Goal: Use online tool/utility: Use online tool/utility

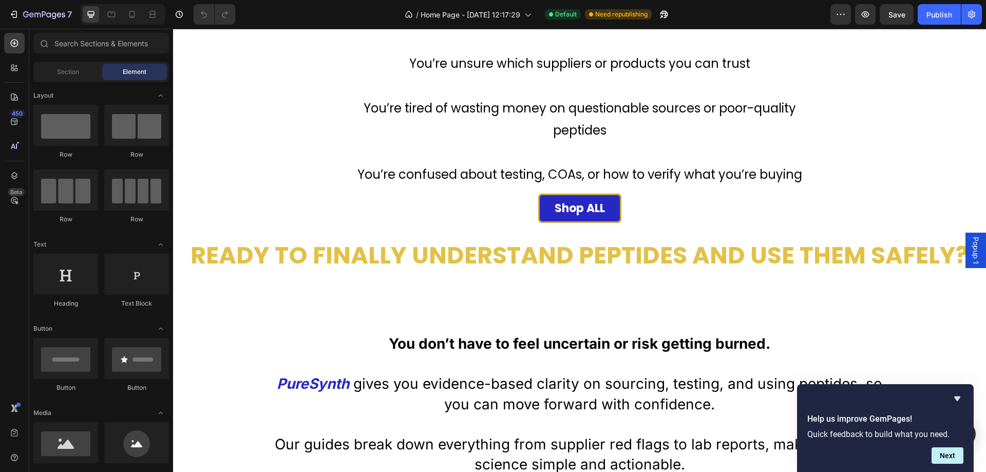
scroll to position [462, 0]
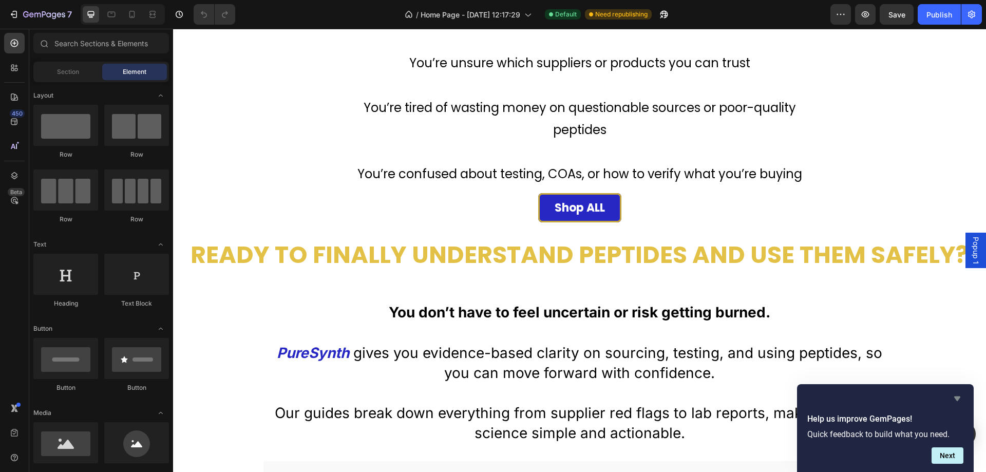
click at [959, 398] on icon "Hide survey" at bounding box center [957, 399] width 6 height 5
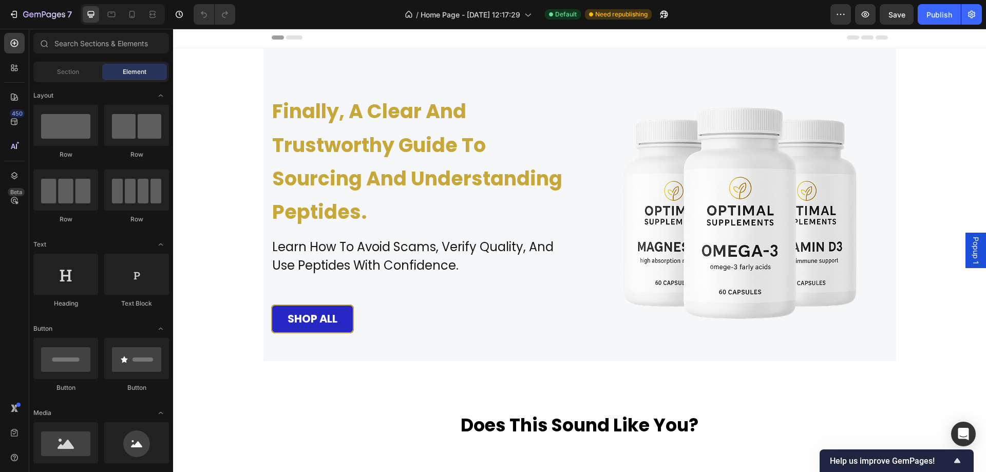
scroll to position [0, 0]
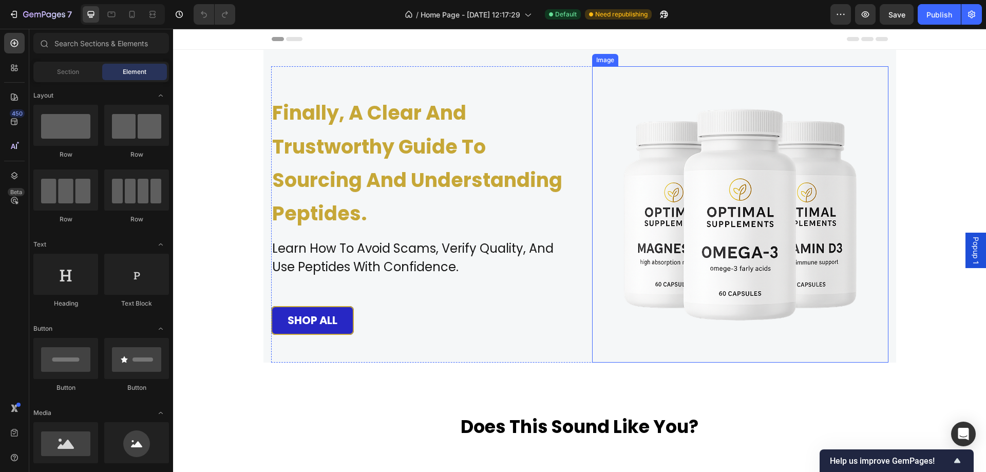
click at [694, 218] on img at bounding box center [740, 214] width 296 height 296
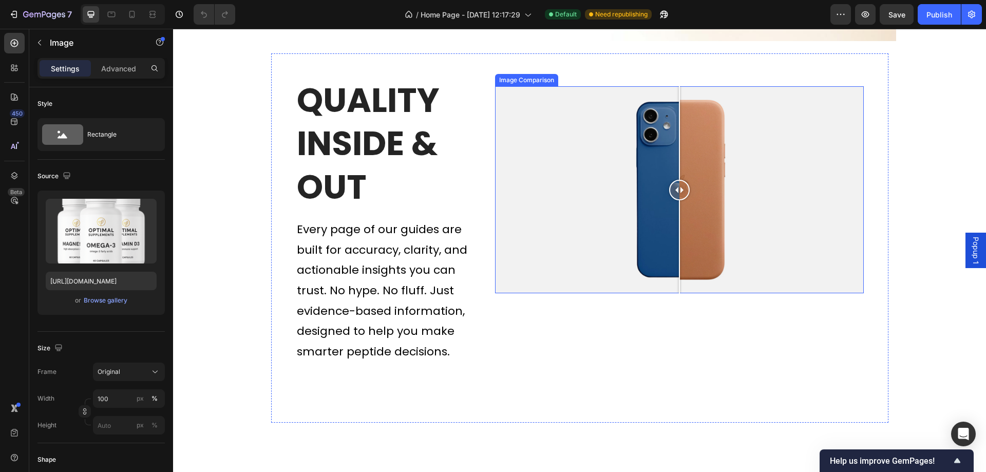
scroll to position [3031, 0]
click at [658, 205] on div at bounding box center [679, 190] width 368 height 208
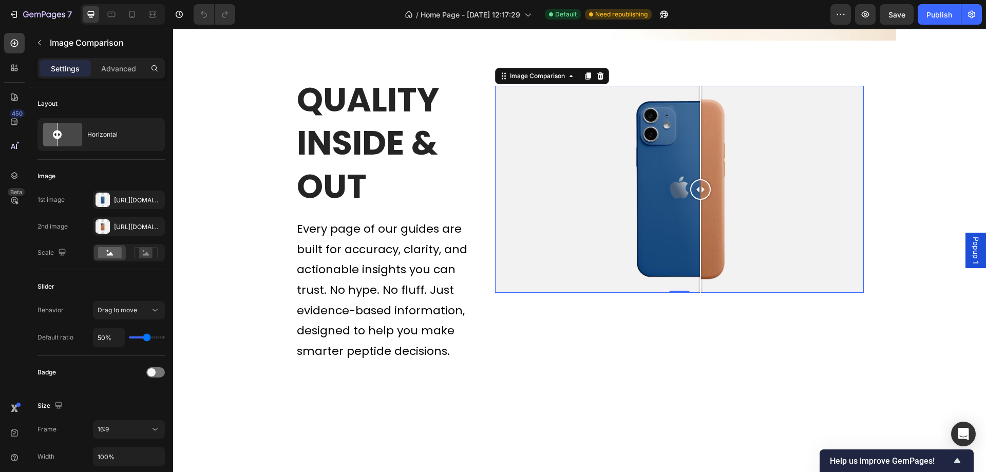
drag, startPoint x: 657, startPoint y: 198, endPoint x: 675, endPoint y: 217, distance: 26.2
click at [694, 220] on div at bounding box center [700, 190] width 21 height 208
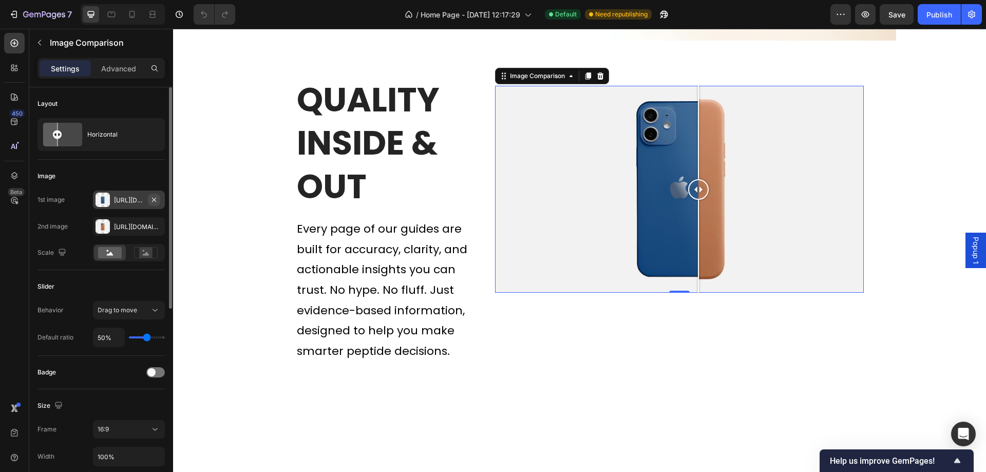
click at [150, 200] on icon "button" at bounding box center [154, 200] width 8 height 8
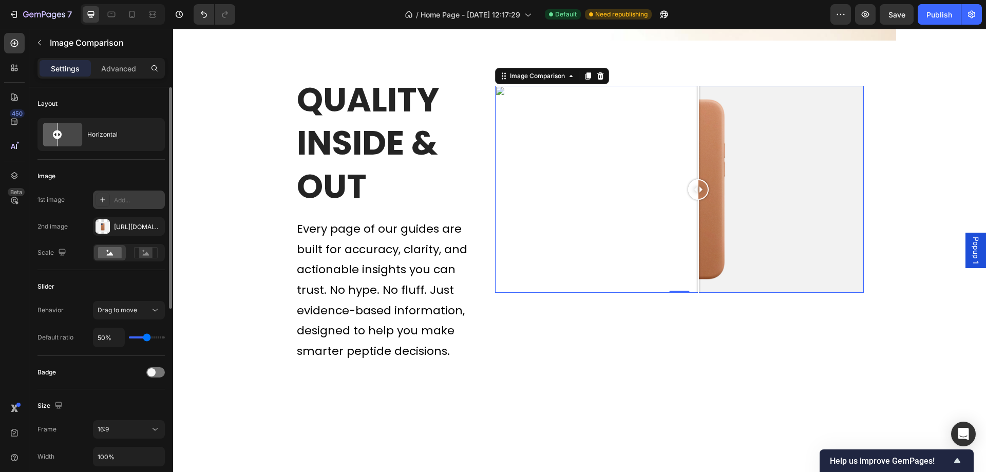
click at [107, 202] on div at bounding box center [103, 200] width 14 height 14
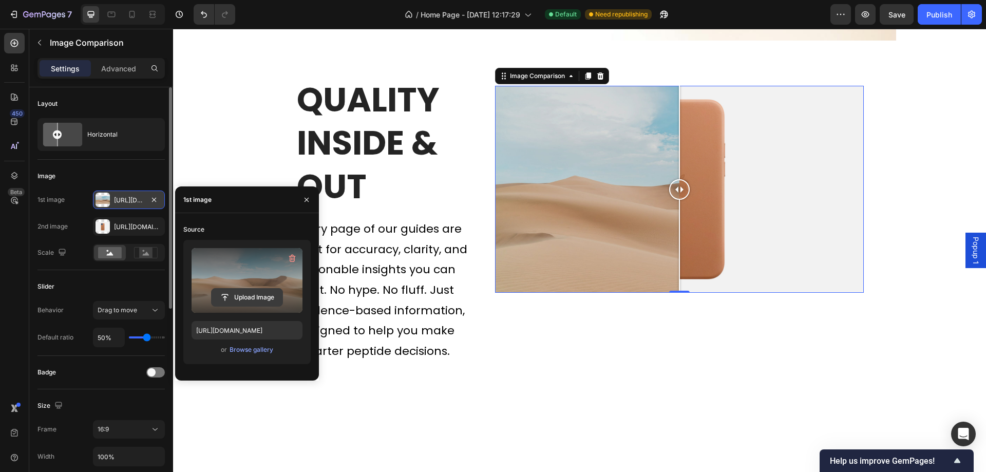
click at [237, 294] on input "file" at bounding box center [247, 297] width 71 height 17
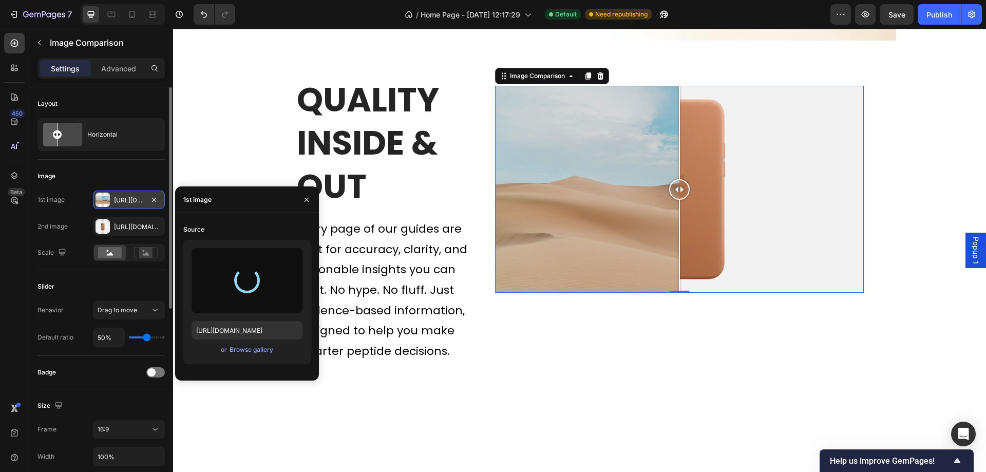
type input "[URL][DOMAIN_NAME]"
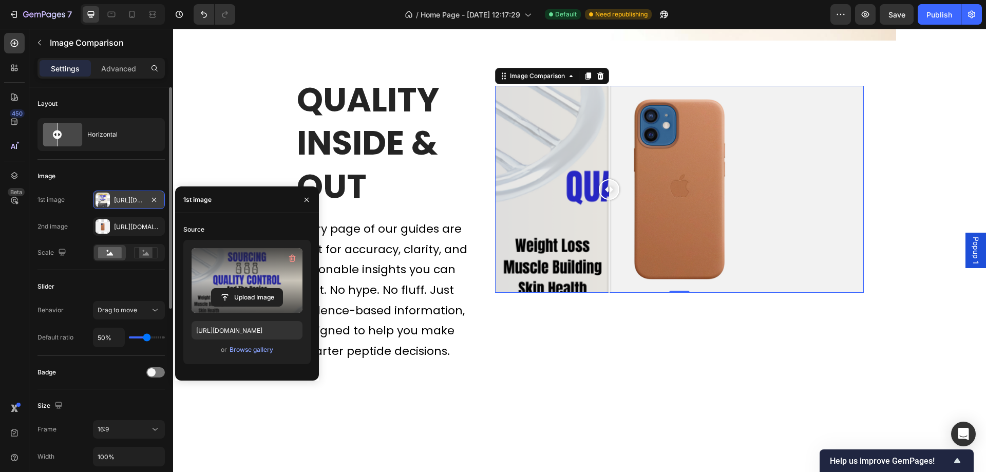
click at [605, 166] on div at bounding box center [679, 190] width 368 height 208
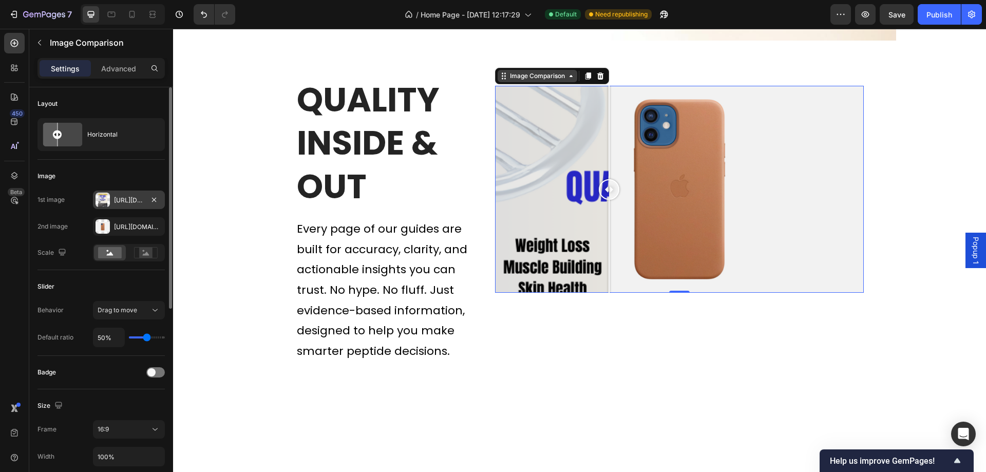
click at [500, 77] on icon at bounding box center [504, 76] width 8 height 8
click at [567, 80] on div "Image Comparison" at bounding box center [538, 76] width 80 height 12
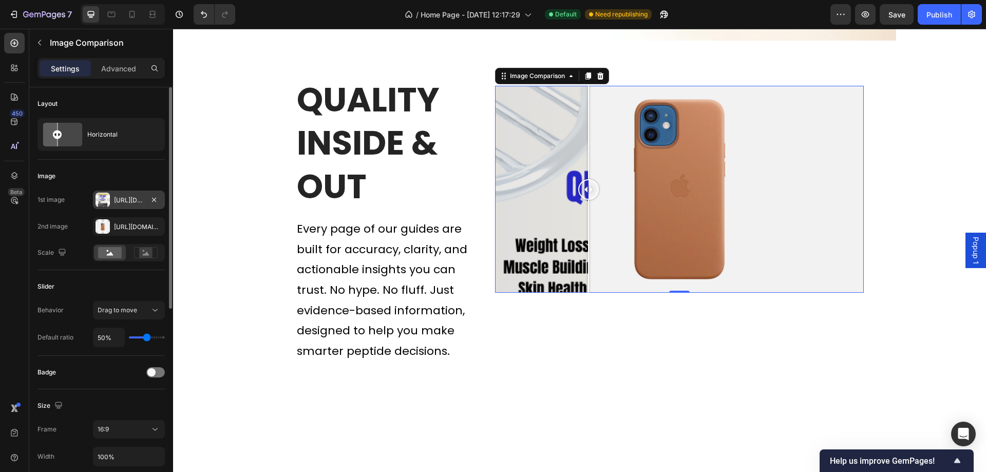
drag, startPoint x: 605, startPoint y: 197, endPoint x: 585, endPoint y: 215, distance: 27.3
click at [585, 215] on div at bounding box center [588, 190] width 21 height 208
click at [145, 253] on rect at bounding box center [145, 253] width 13 height 10
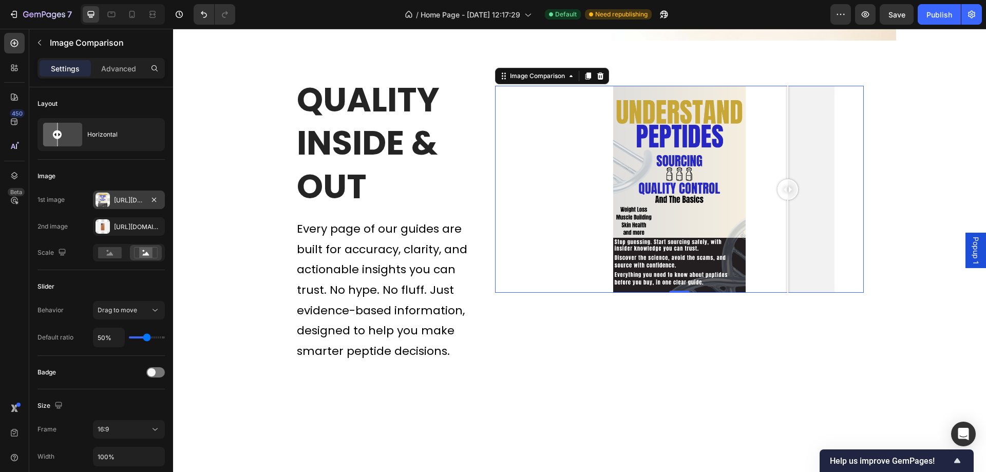
drag, startPoint x: 584, startPoint y: 201, endPoint x: 784, endPoint y: 186, distance: 200.9
click at [784, 186] on div at bounding box center [788, 190] width 21 height 208
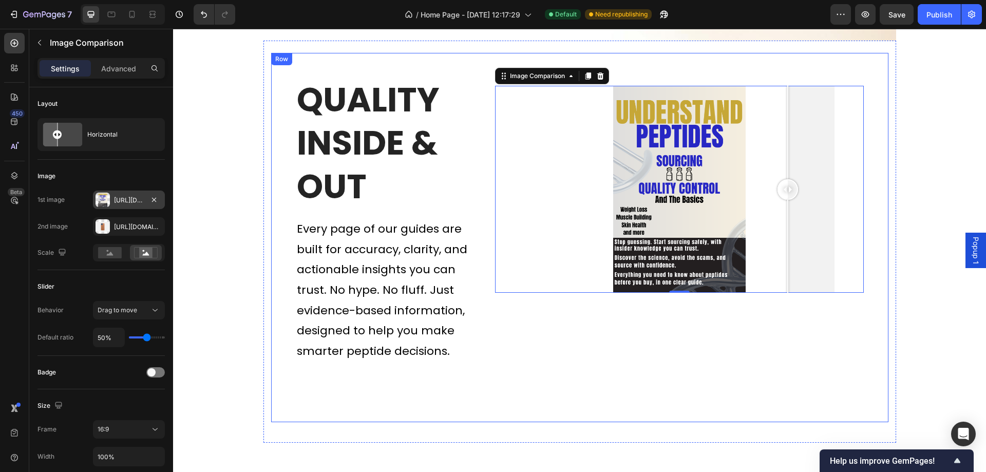
click at [768, 332] on div "Image Comparison Image Comparison 0" at bounding box center [679, 242] width 368 height 328
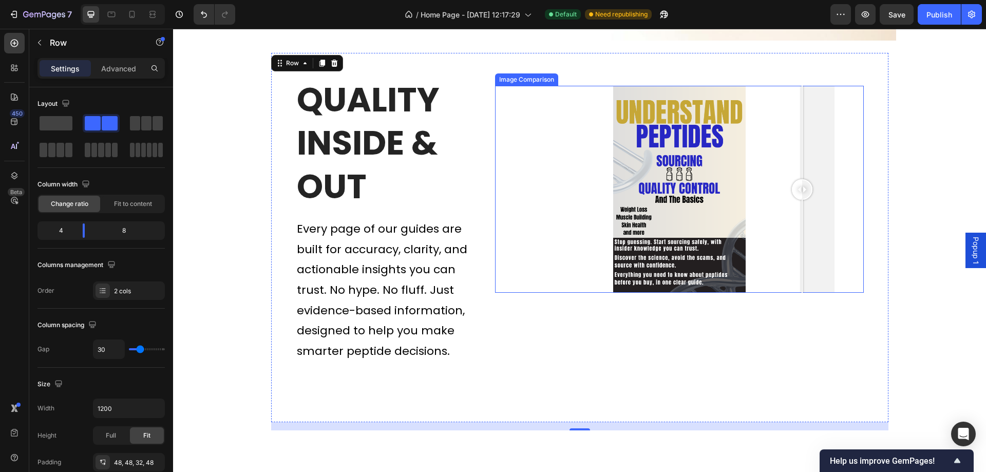
drag, startPoint x: 787, startPoint y: 191, endPoint x: 798, endPoint y: 271, distance: 80.9
click at [798, 271] on div at bounding box center [802, 190] width 21 height 208
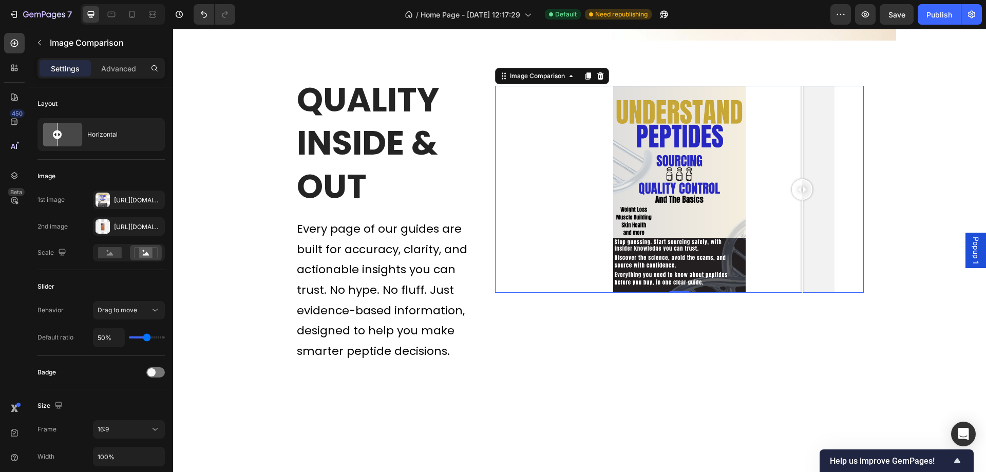
click at [581, 262] on div at bounding box center [679, 190] width 368 height 208
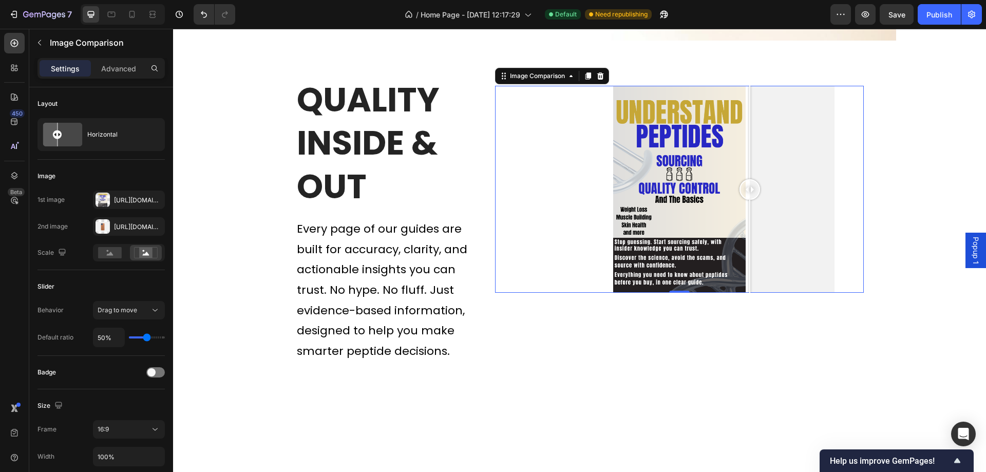
drag, startPoint x: 589, startPoint y: 191, endPoint x: 752, endPoint y: 202, distance: 163.8
click at [752, 201] on div at bounding box center [750, 190] width 21 height 208
click at [577, 269] on div at bounding box center [679, 190] width 368 height 208
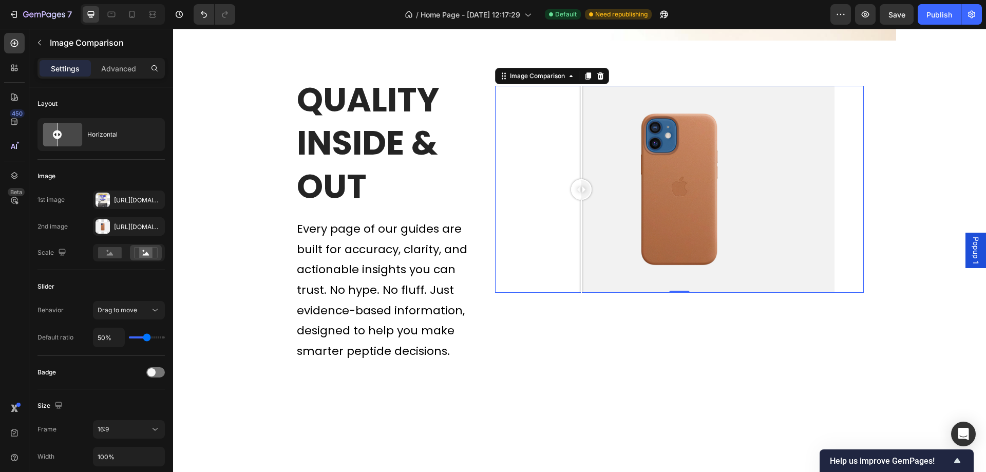
click at [535, 240] on div at bounding box center [679, 190] width 368 height 208
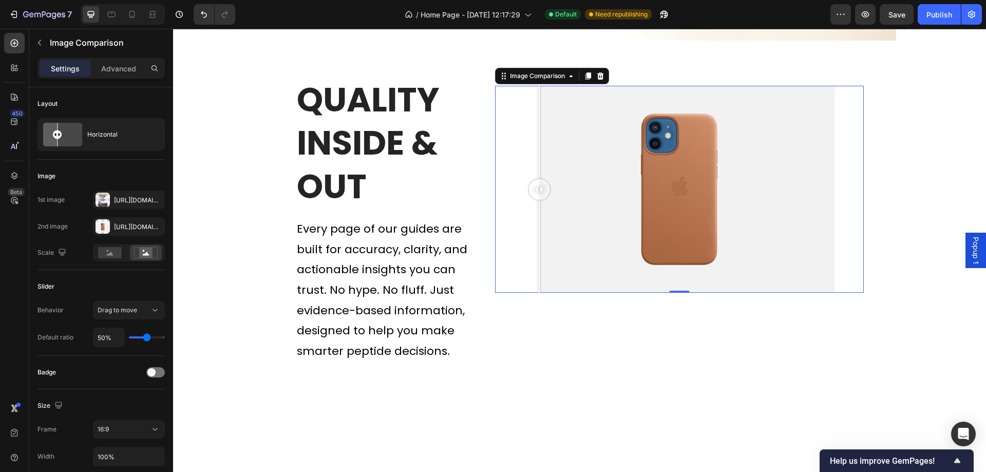
click at [856, 100] on div at bounding box center [679, 190] width 368 height 208
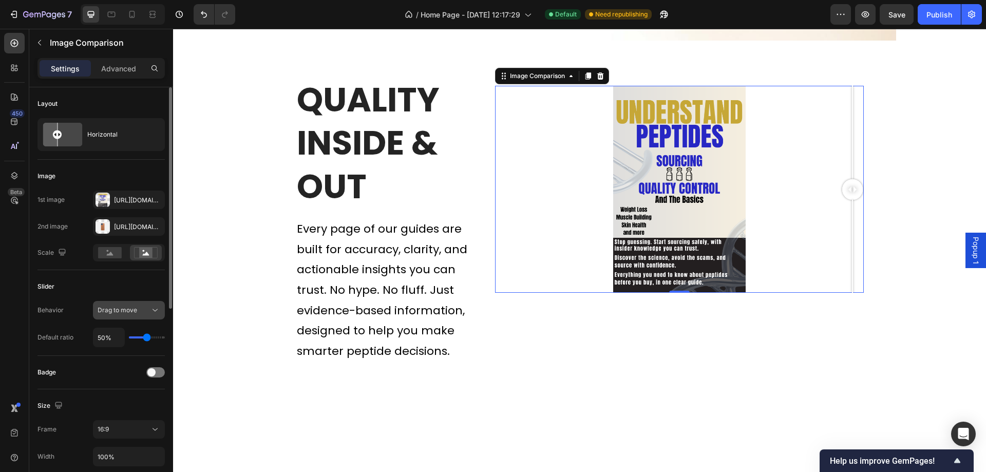
scroll to position [51, 0]
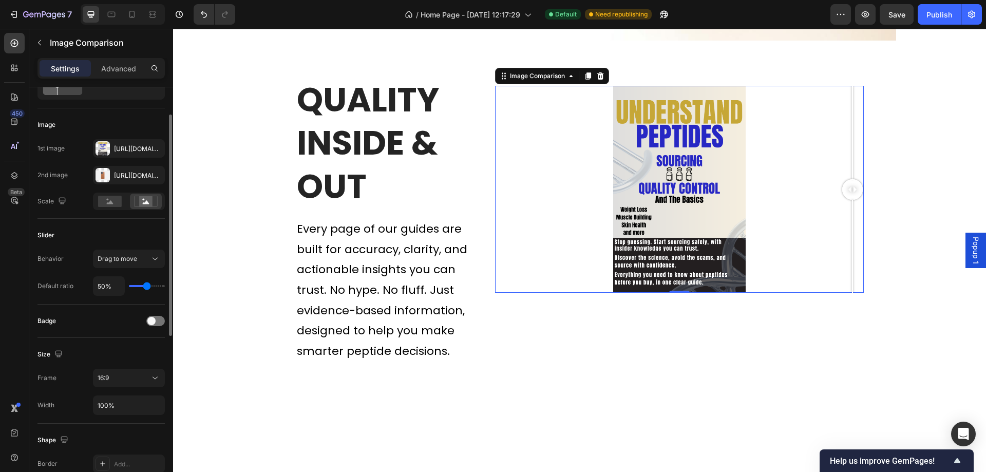
type input "47%"
type input "47"
type input "49%"
type input "49"
type input "51%"
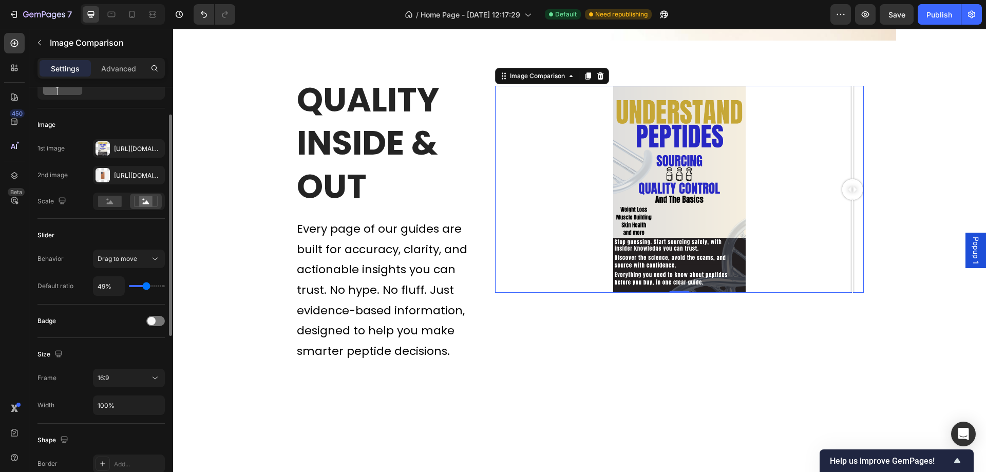
type input "51"
type input "52%"
type input "52"
type input "54%"
type input "54"
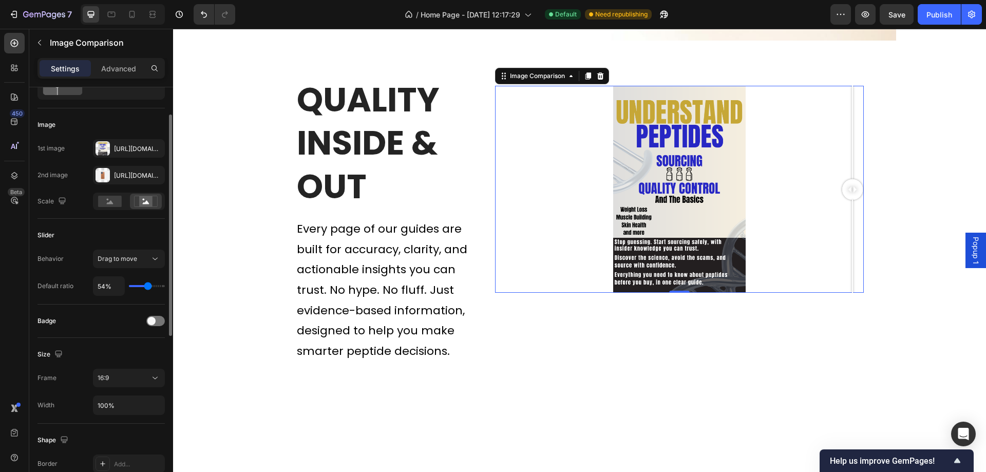
type input "56%"
type input "56"
type input "58%"
type input "58"
type input "62%"
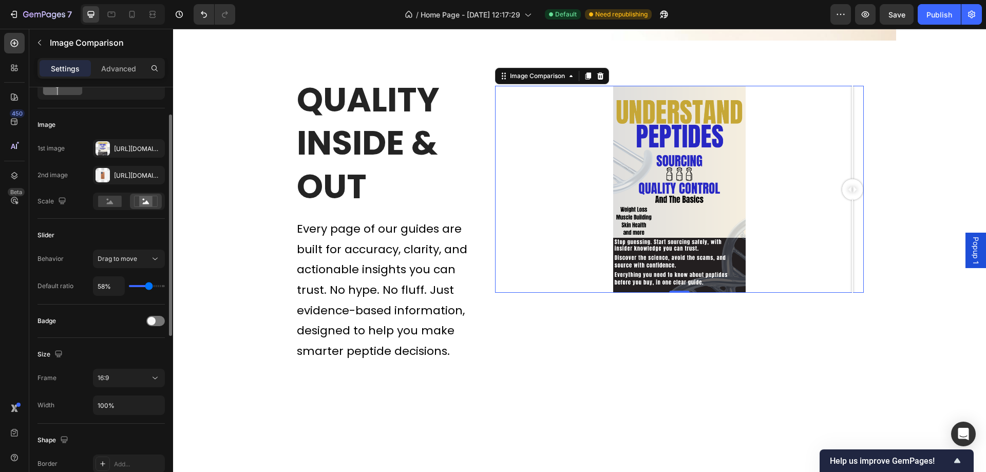
type input "62"
type input "65%"
type input "65"
type input "67%"
type input "67"
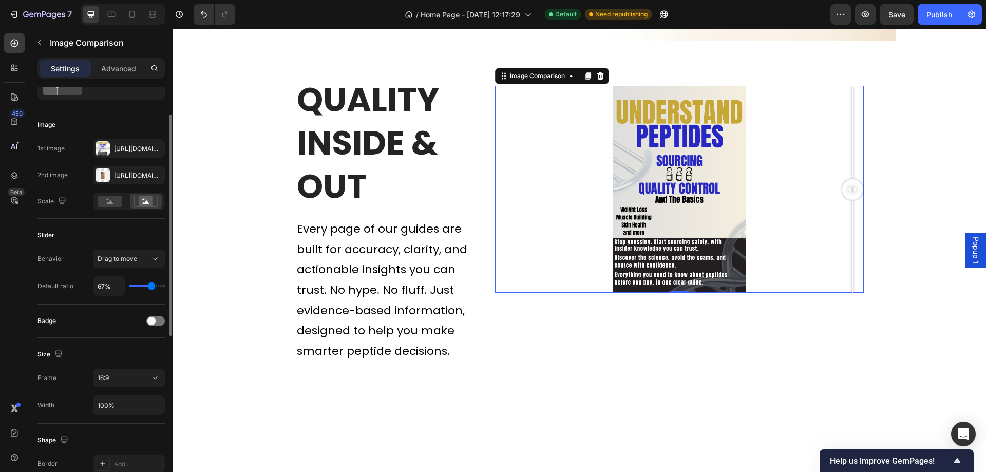
type input "69%"
type input "69"
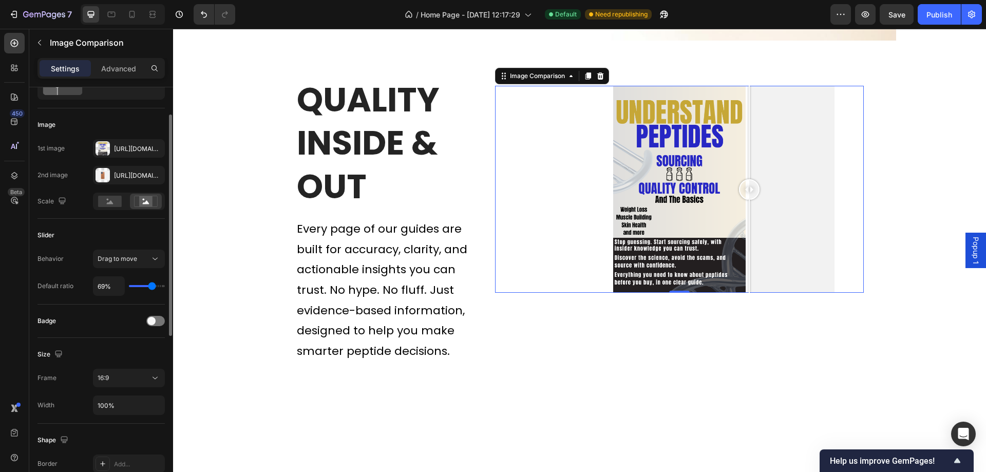
type input "71%"
type input "71"
type input "72%"
type input "72"
type input "74%"
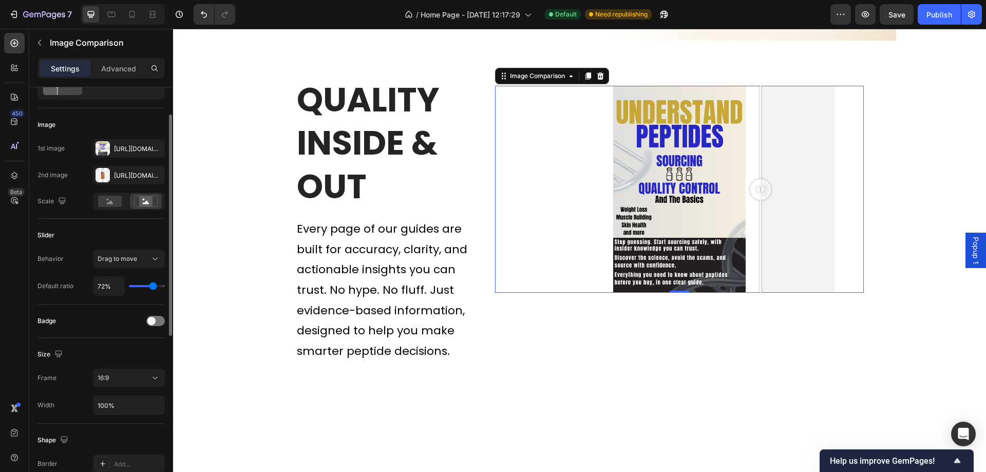
type input "74"
type input "76%"
type input "76"
type input "78%"
type input "78"
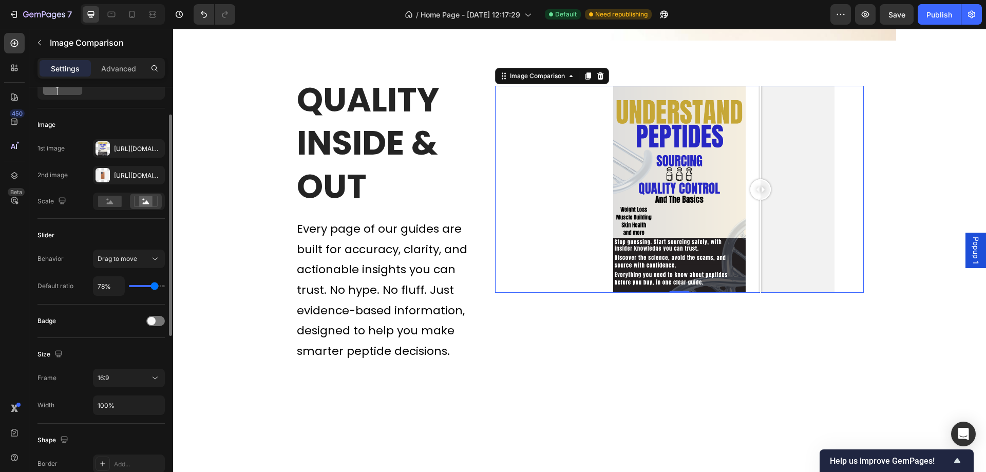
type input "80%"
type input "80"
type input "82%"
type input "82"
type input "84%"
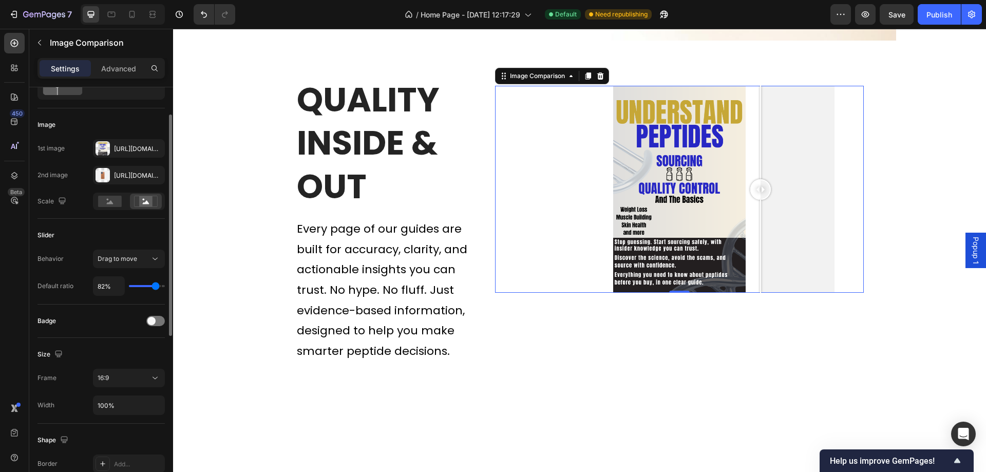
type input "84"
type input "85%"
type input "85"
type input "87%"
type input "87"
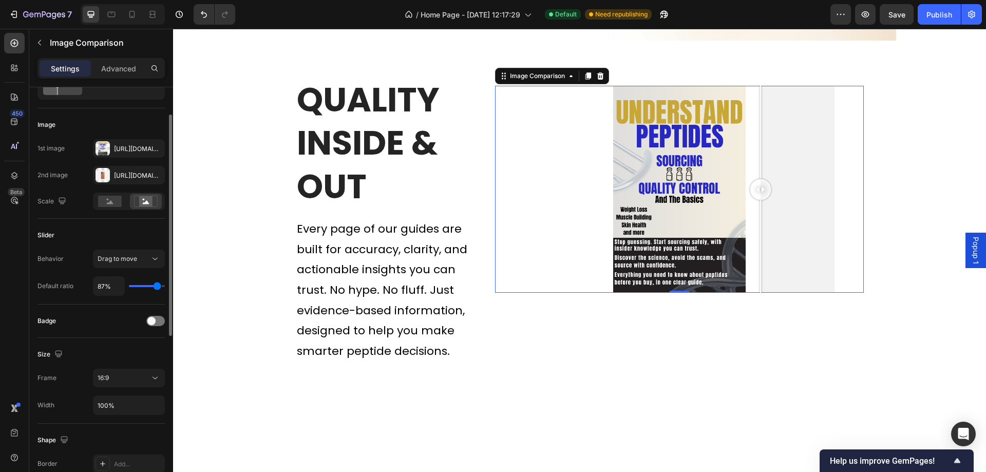
type input "89%"
type input "89"
type input "91%"
type input "91"
type input "93%"
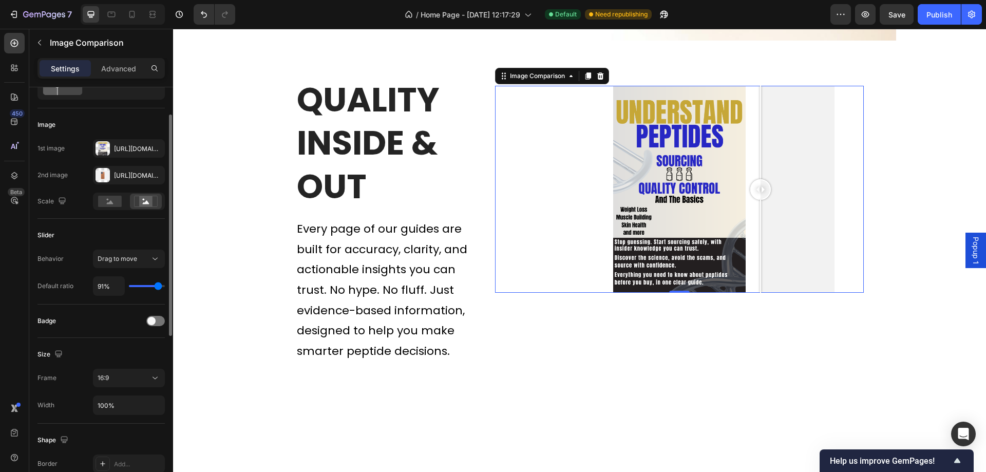
type input "93"
type input "94%"
type input "94"
type input "96%"
type input "96"
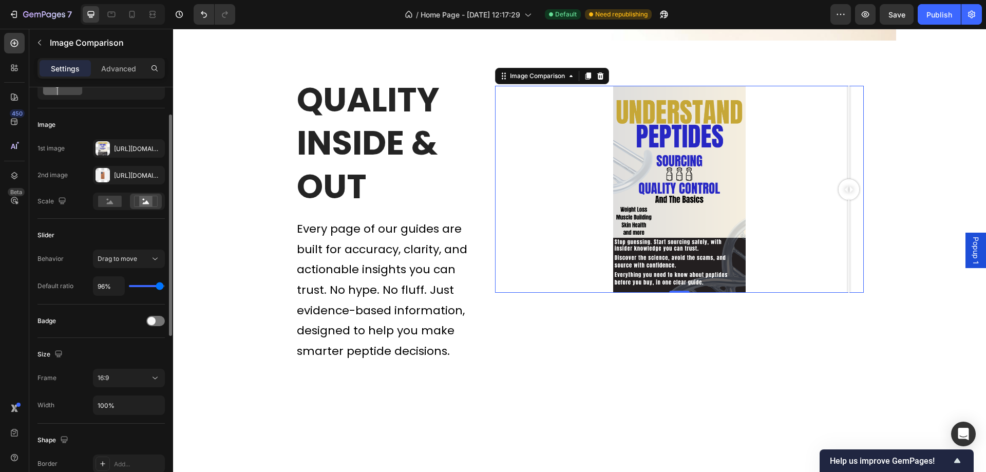
type input "98%"
type input "98"
type input "96%"
type input "96"
type input "94%"
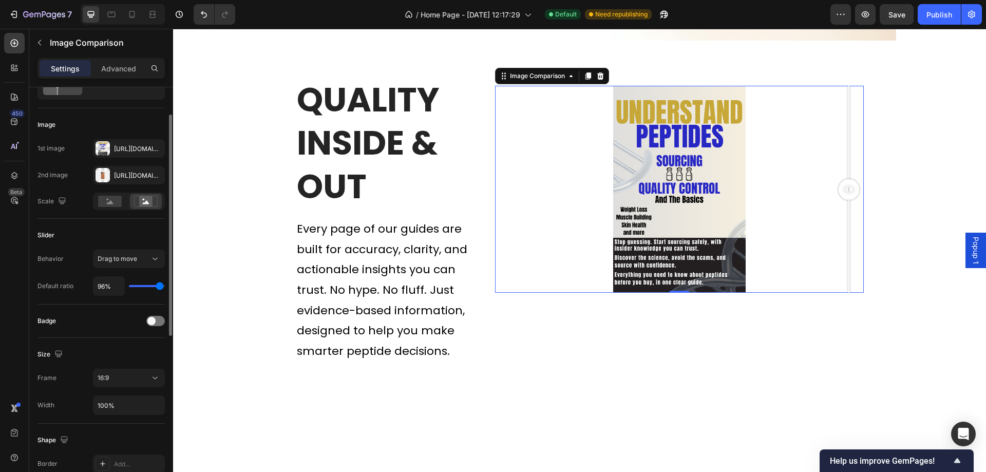
type input "94"
type input "93%"
type input "93"
type input "91%"
type input "91"
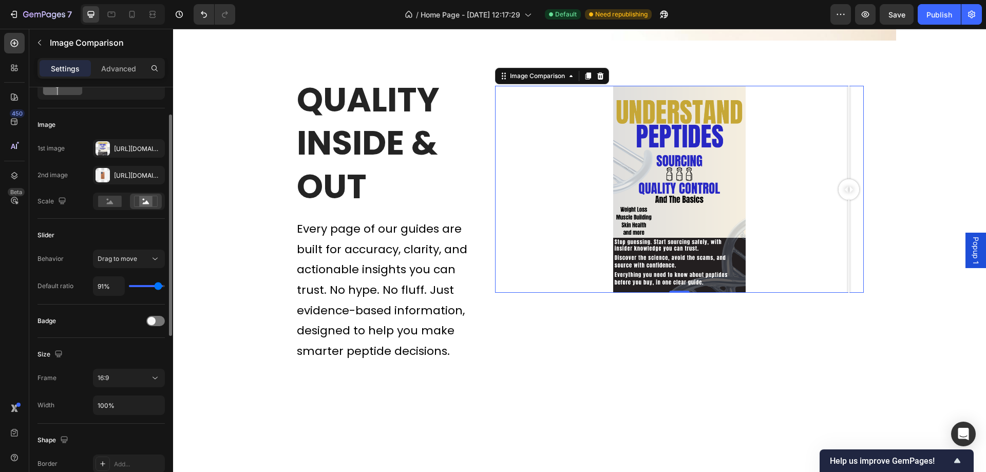
type input "89%"
type input "89"
type input "87%"
type input "87"
type input "85%"
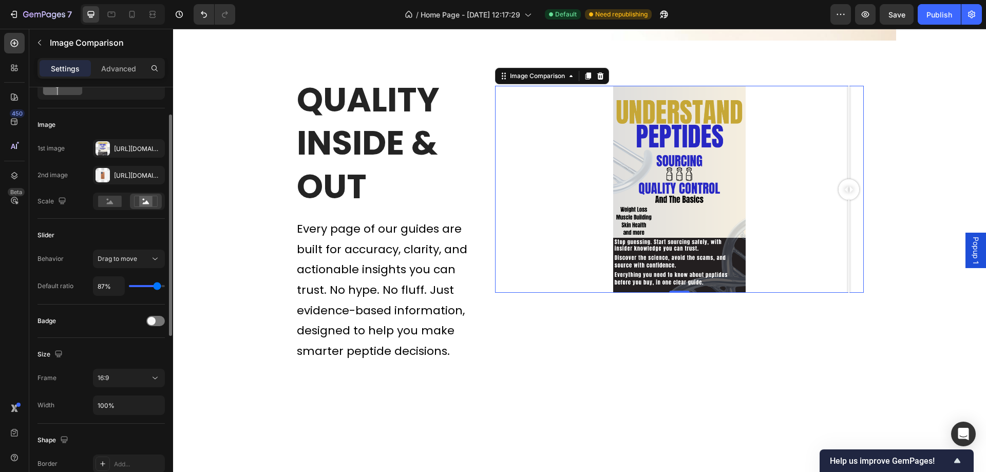
type input "85"
type input "84%"
type input "84"
type input "82%"
type input "82"
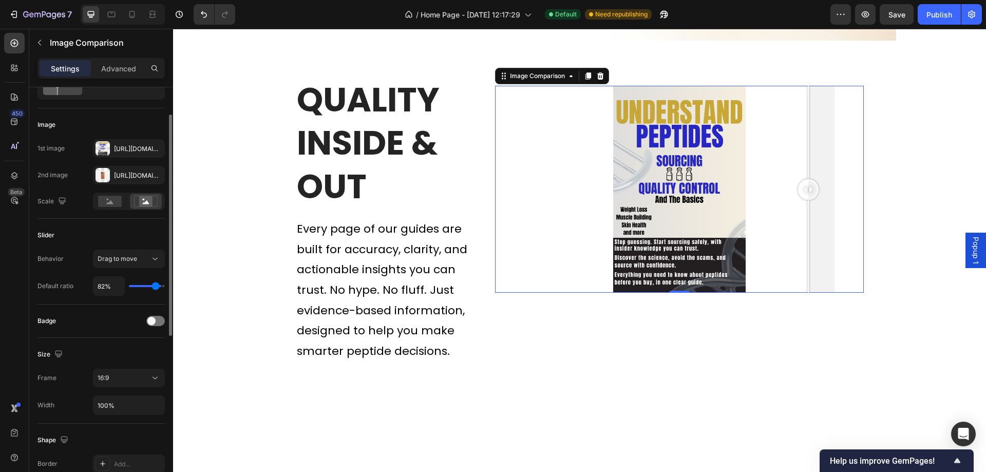
type input "80%"
type input "80"
type input "78%"
type input "78"
type input "76%"
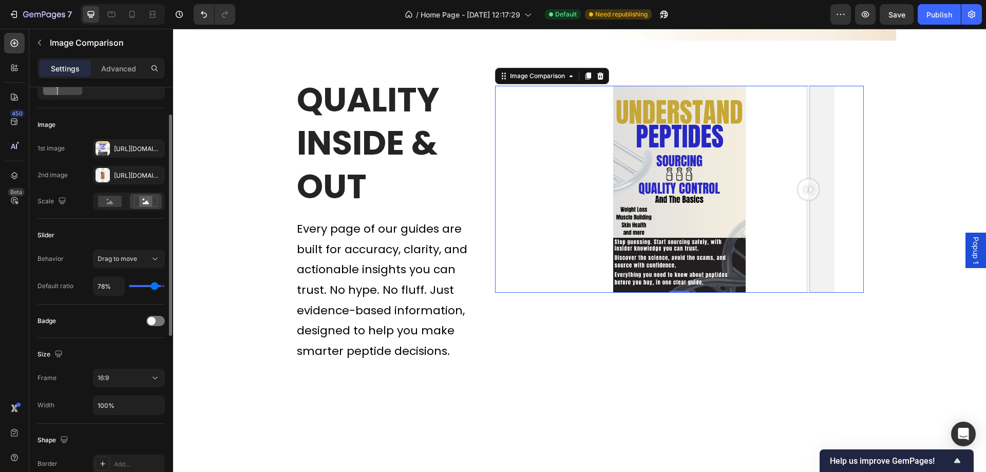
type input "76"
type input "74%"
type input "74"
type input "72%"
type input "72"
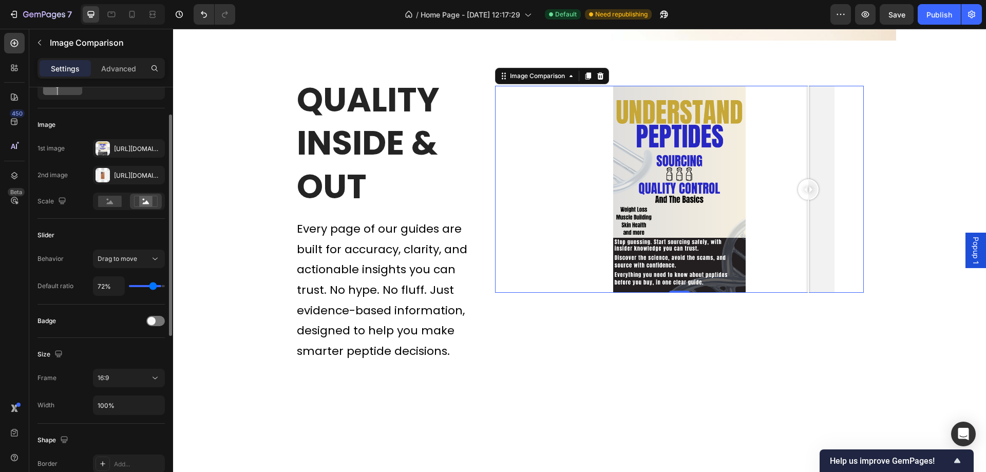
type input "71%"
type input "71"
type input "69%"
type input "69"
type input "67%"
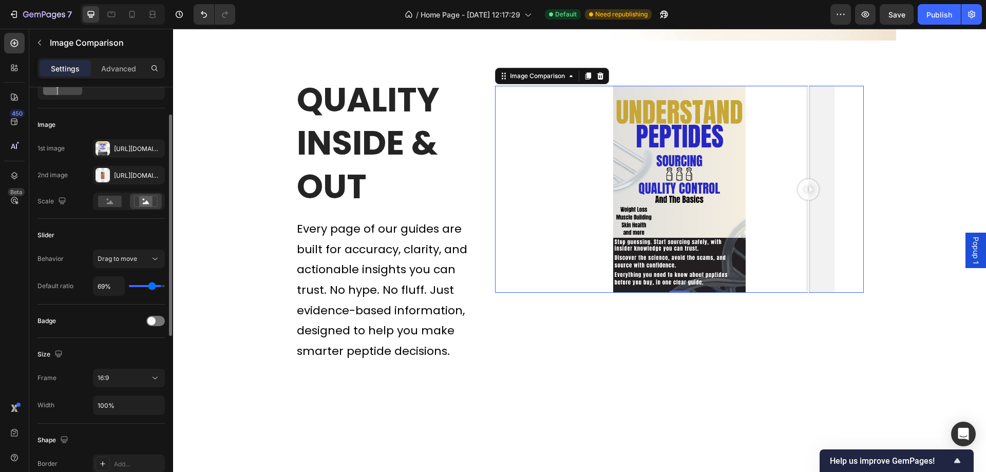
type input "67"
type input "65%"
type input "65"
type input "63%"
type input "63"
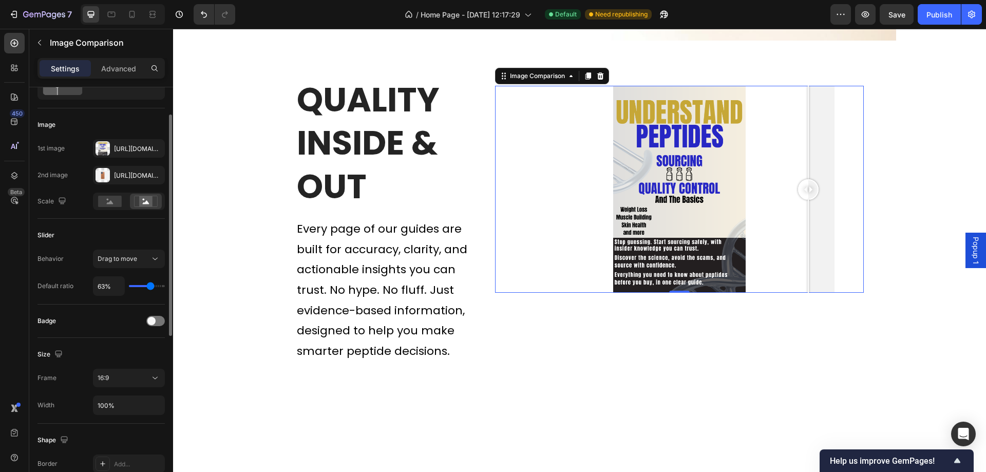
type input "62%"
type input "62"
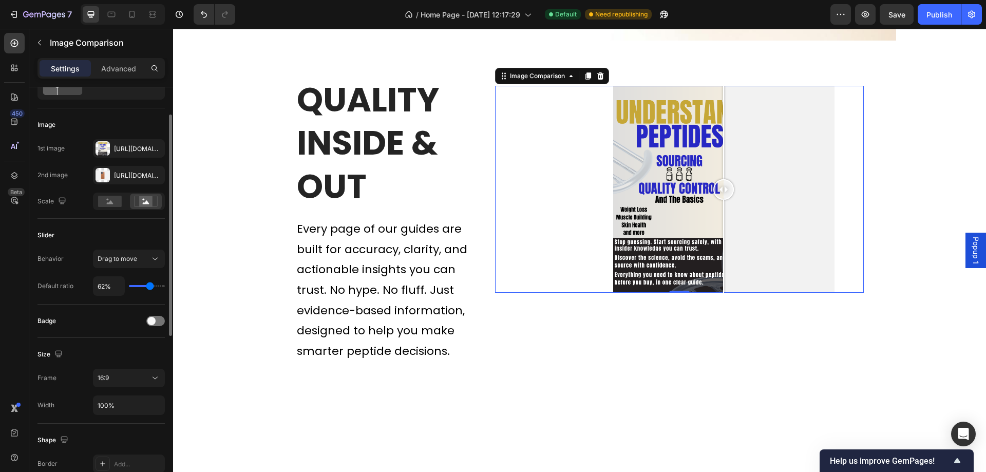
type input "60%"
type input "60"
type input "58%"
type input "58"
type input "56%"
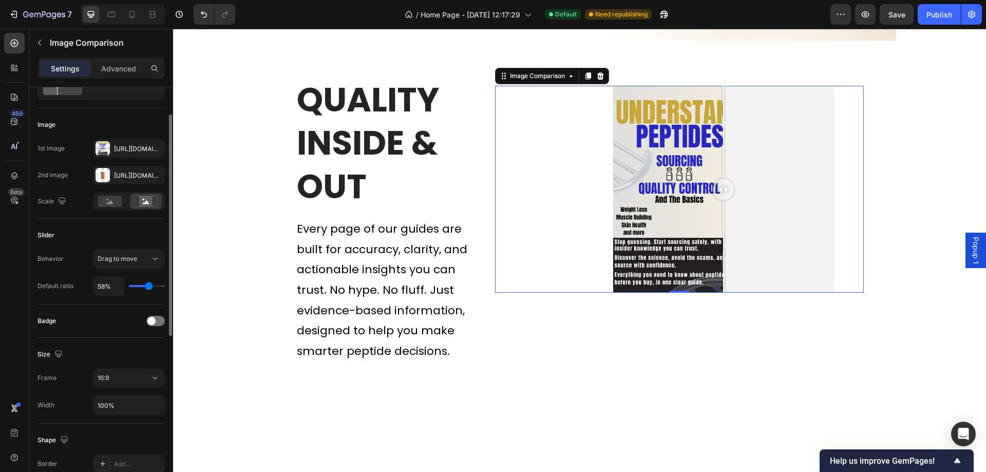
type input "56"
type input "54%"
type input "54"
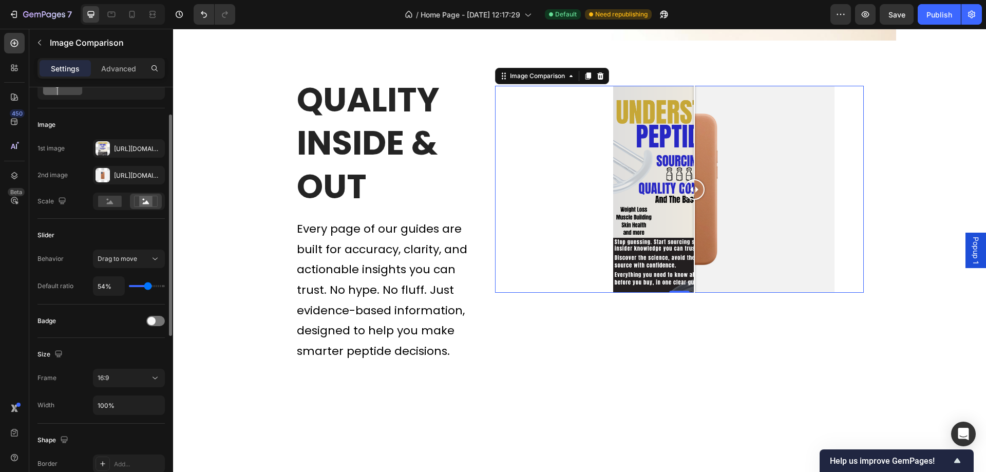
type input "52%"
type input "52"
type input "54%"
click at [148, 287] on input "range" at bounding box center [147, 286] width 36 height 2
type input "55"
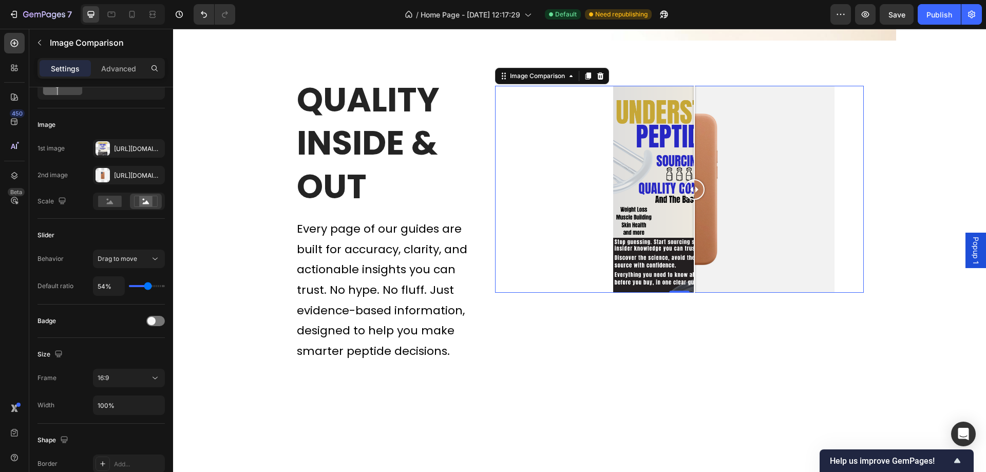
type input "55%"
type input "54"
type input "54%"
type input "53"
type input "53%"
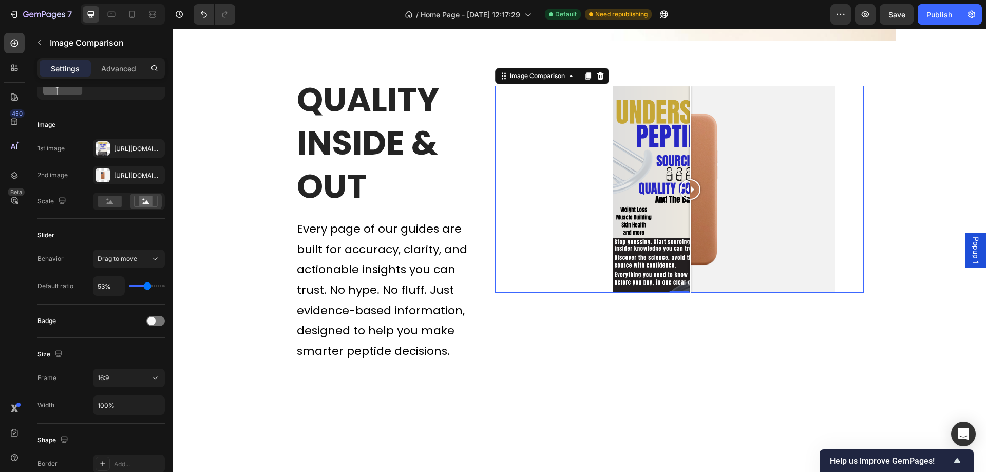
type input "54"
type input "54%"
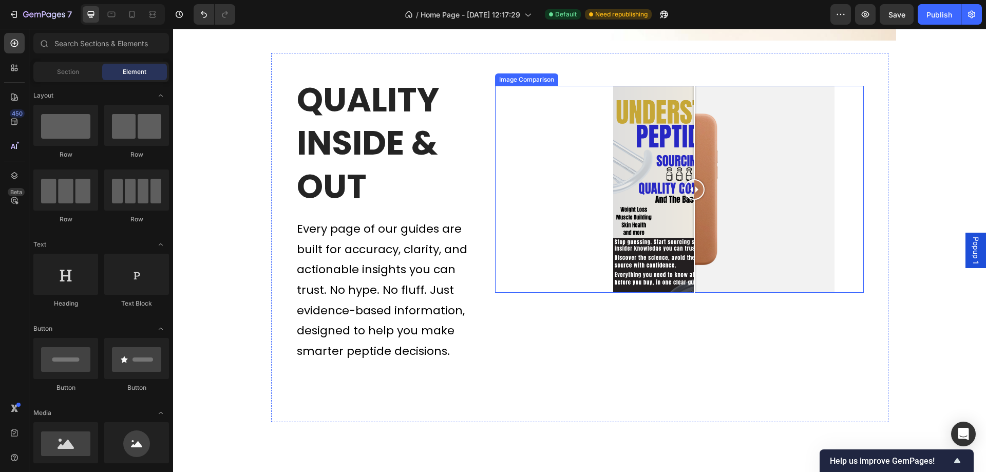
click at [578, 249] on div at bounding box center [679, 190] width 368 height 208
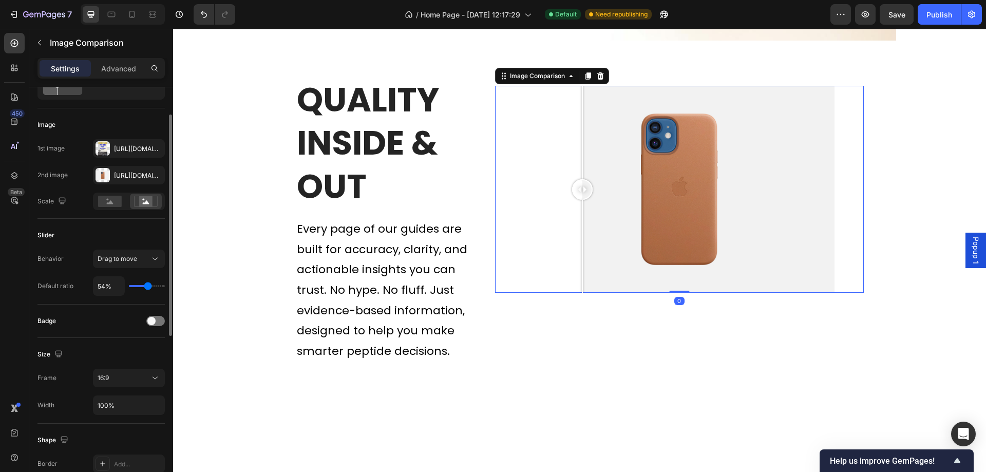
scroll to position [103, 0]
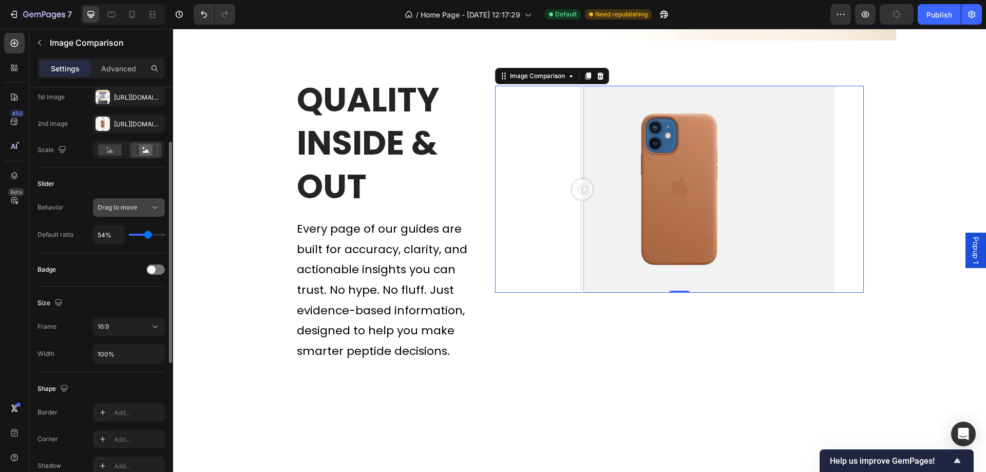
click at [153, 214] on button "Drag to move" at bounding box center [129, 207] width 72 height 18
click at [153, 212] on icon at bounding box center [155, 207] width 10 height 10
click at [154, 213] on icon at bounding box center [155, 207] width 10 height 10
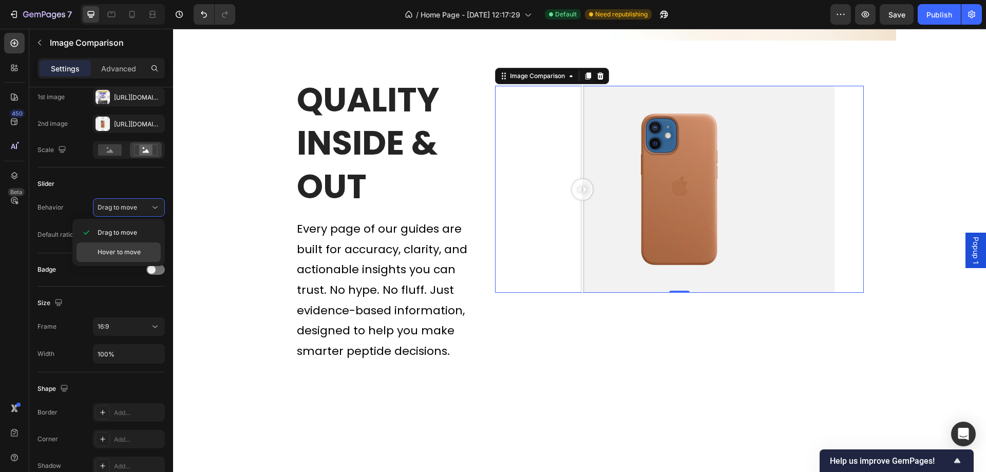
click at [147, 256] on p "Hover to move" at bounding box center [127, 252] width 59 height 9
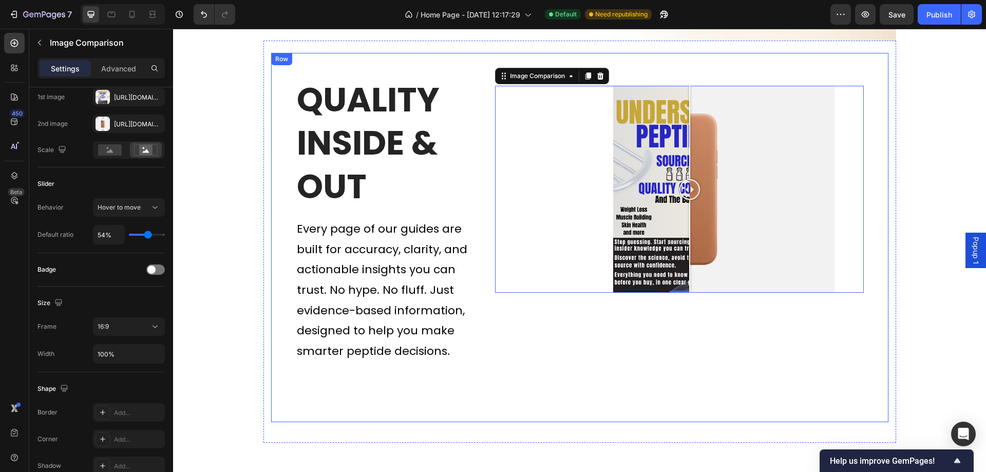
click at [689, 227] on div at bounding box center [689, 246] width 1 height 93
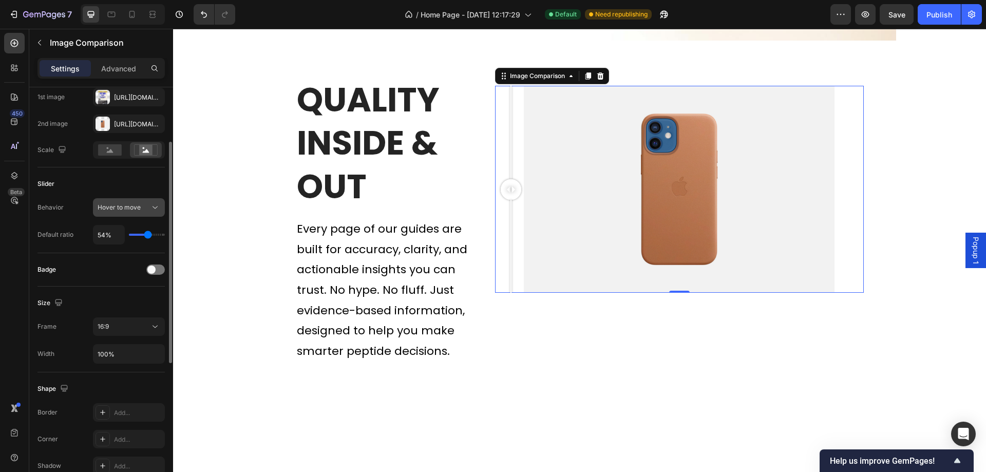
click at [131, 212] on span "Hover to move" at bounding box center [119, 207] width 43 height 9
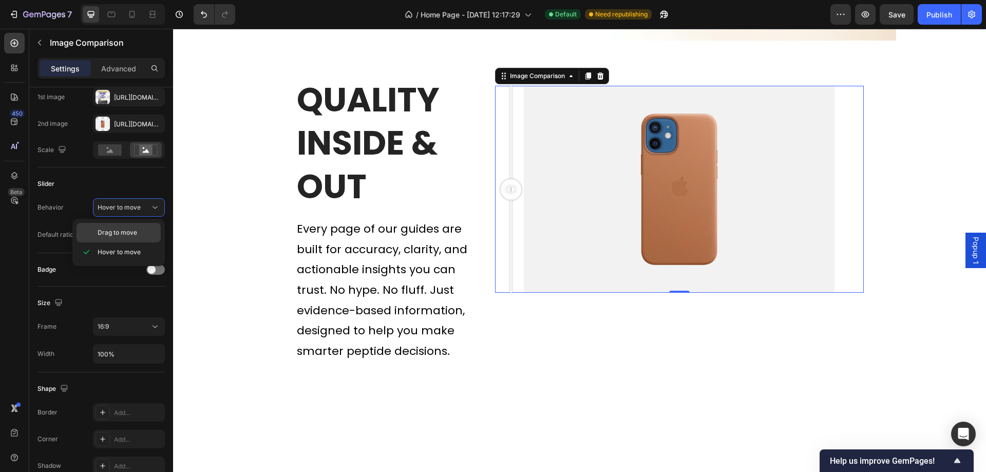
click at [130, 231] on span "Drag to move" at bounding box center [118, 232] width 40 height 9
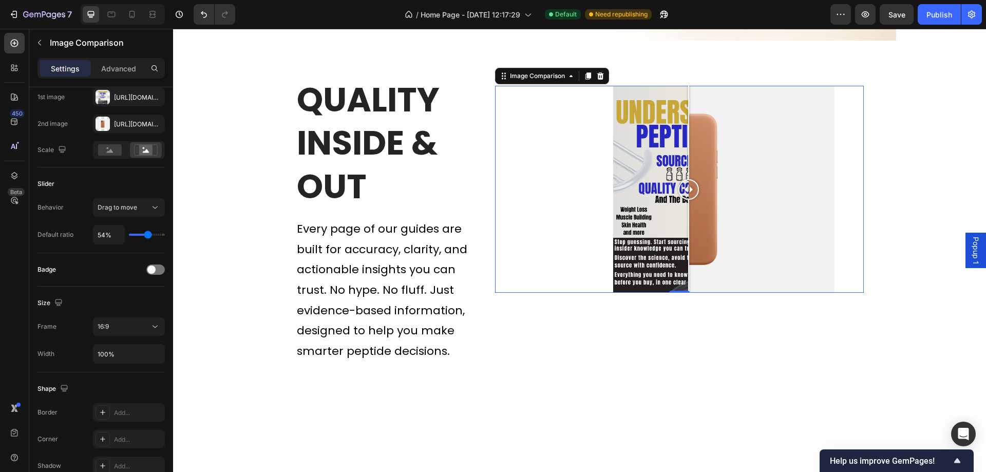
drag, startPoint x: 509, startPoint y: 193, endPoint x: 685, endPoint y: 198, distance: 175.7
click at [685, 198] on div at bounding box center [689, 189] width 21 height 21
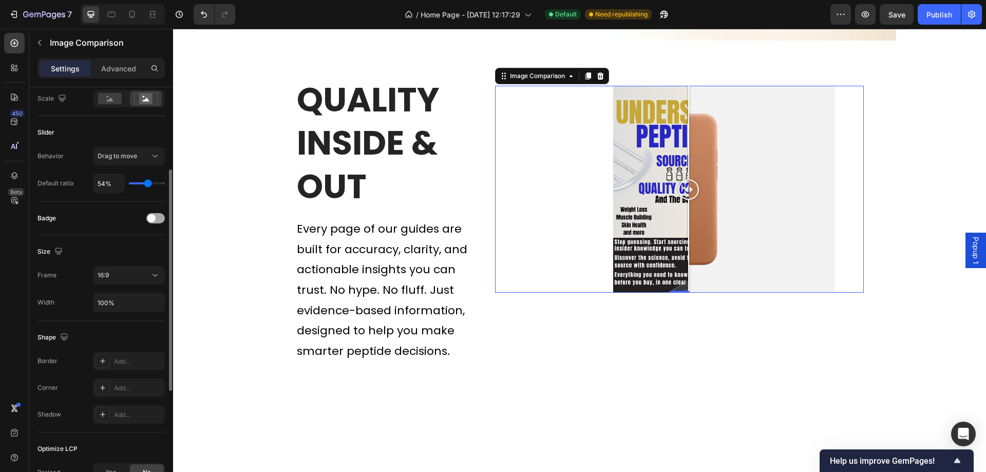
click at [153, 218] on span at bounding box center [151, 218] width 8 height 8
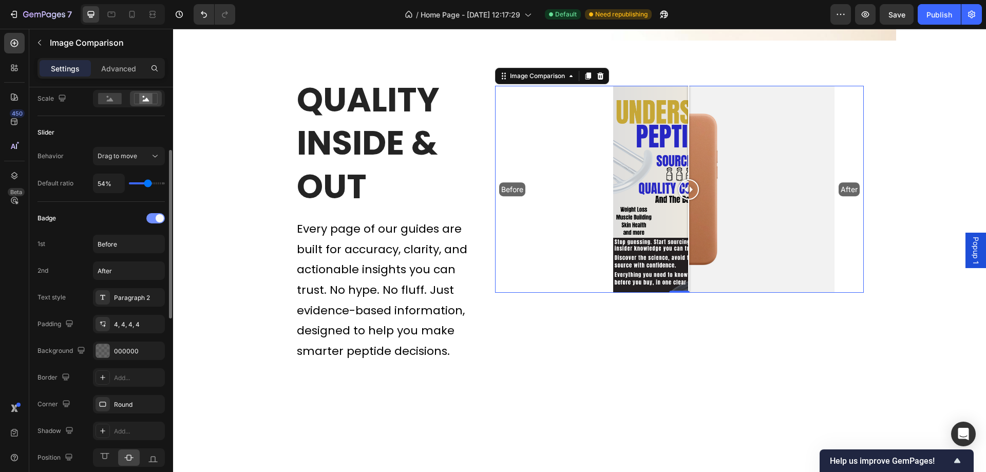
click at [154, 218] on div at bounding box center [155, 218] width 18 height 10
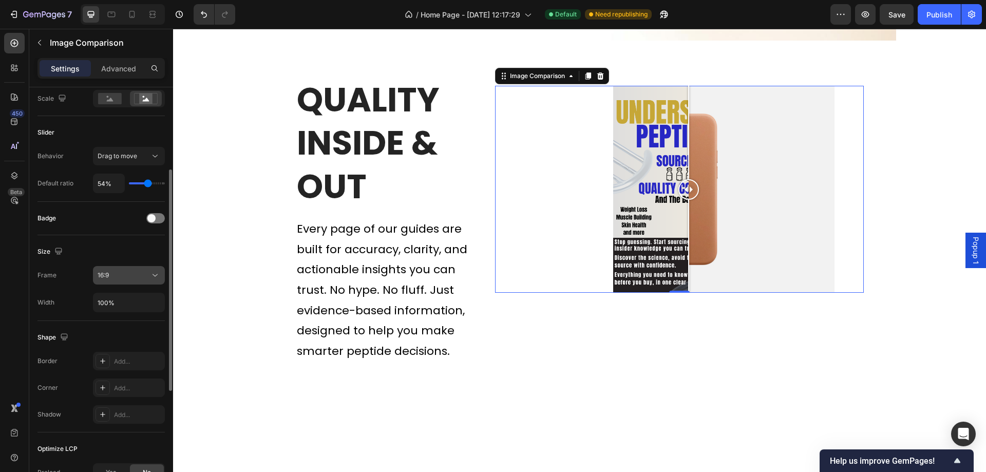
click at [146, 277] on div "16:9" at bounding box center [124, 275] width 52 height 9
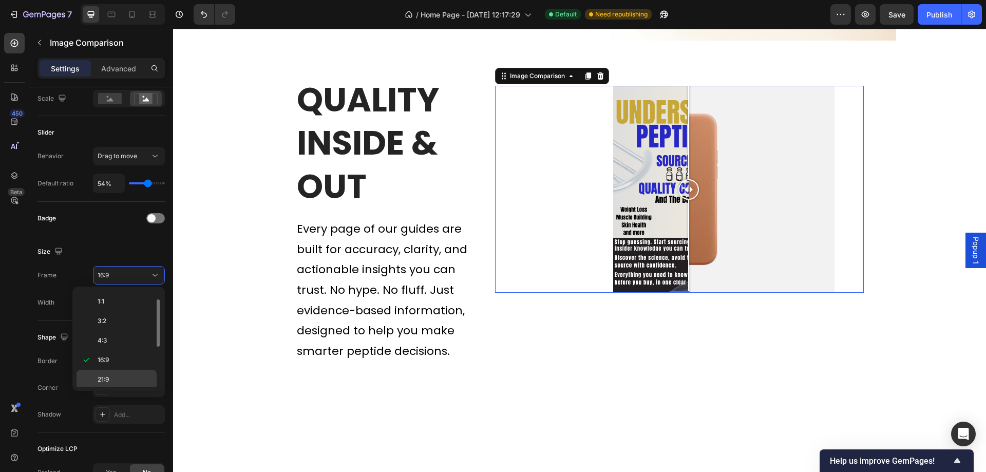
click at [122, 374] on div "21:9" at bounding box center [117, 380] width 80 height 20
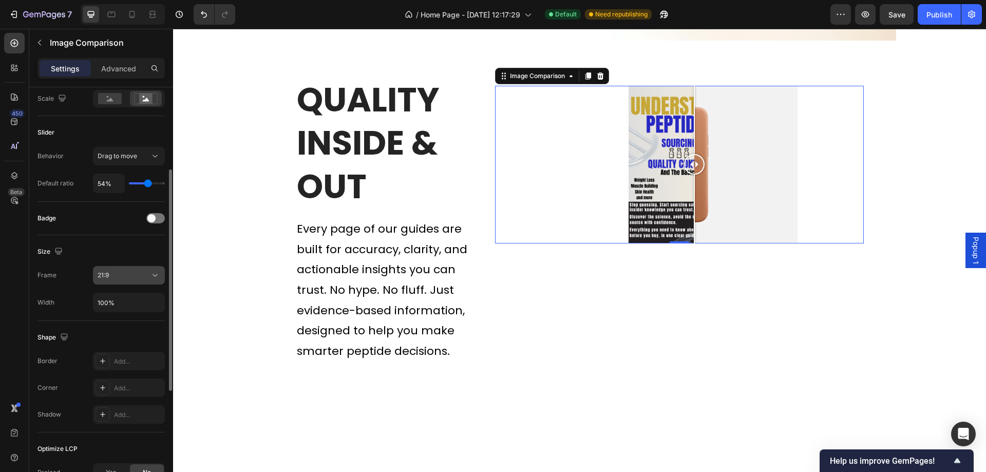
click at [140, 280] on div "21:9" at bounding box center [124, 275] width 52 height 9
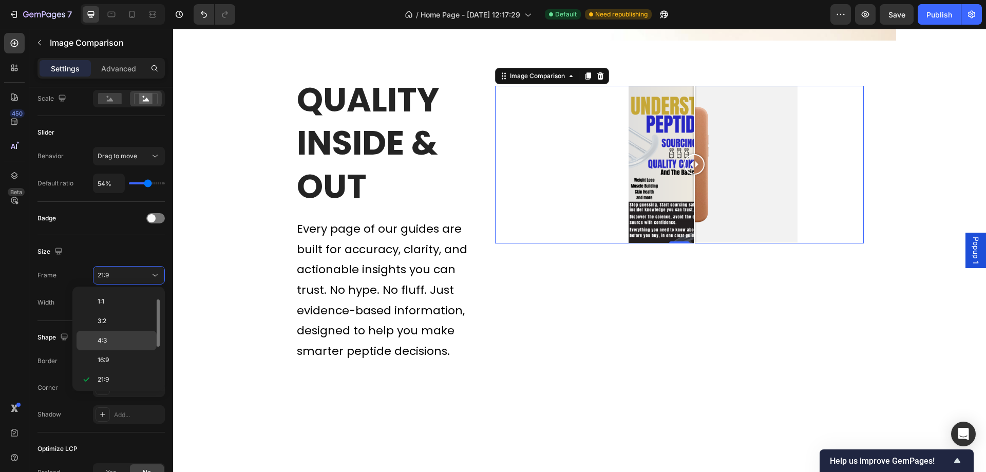
click at [127, 340] on p "4:3" at bounding box center [125, 340] width 54 height 9
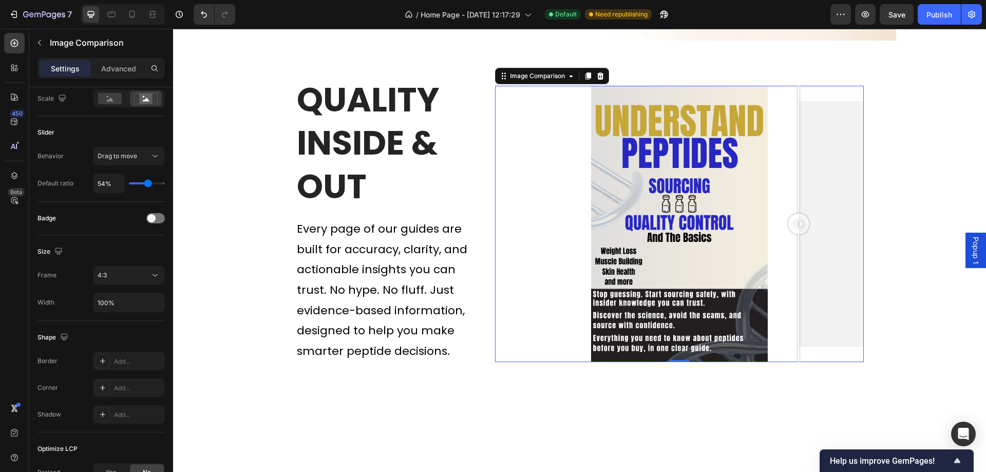
drag, startPoint x: 692, startPoint y: 227, endPoint x: 795, endPoint y: 237, distance: 102.7
click at [795, 237] on div at bounding box center [798, 224] width 21 height 276
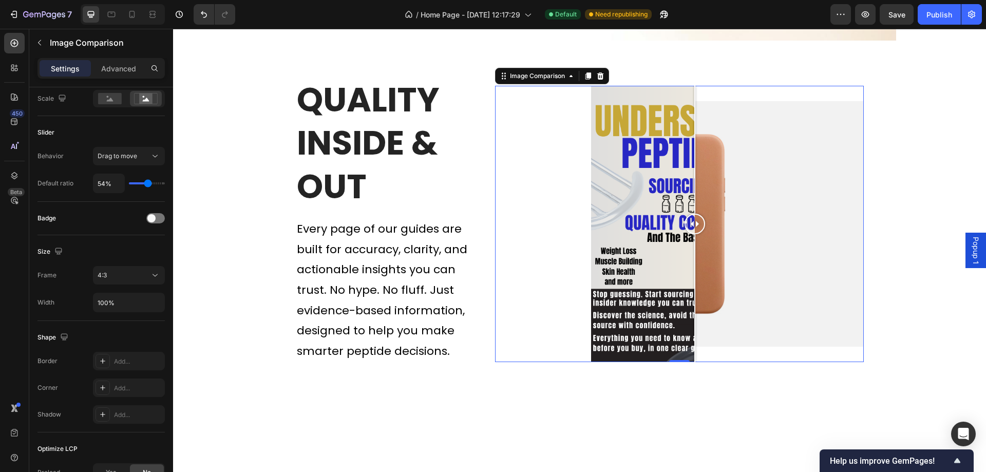
drag, startPoint x: 791, startPoint y: 235, endPoint x: 690, endPoint y: 281, distance: 110.6
click at [690, 282] on div at bounding box center [695, 224] width 21 height 276
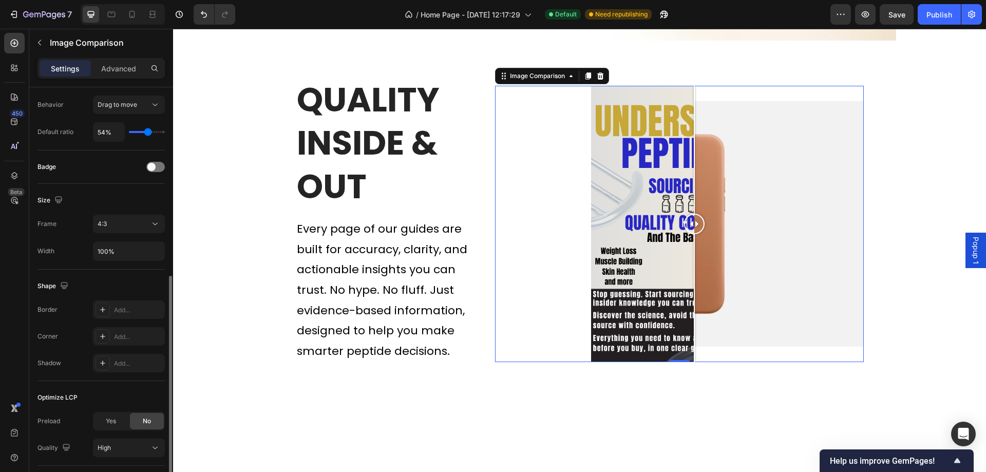
scroll to position [257, 0]
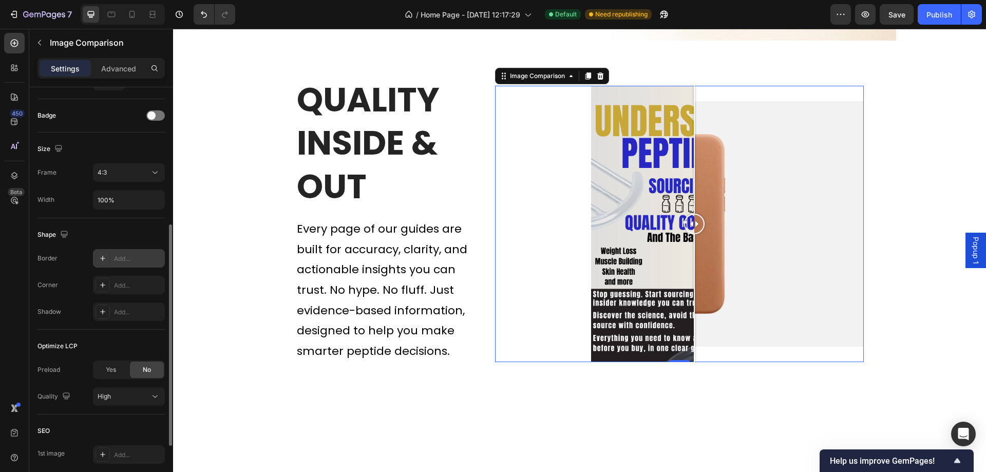
click at [108, 255] on div at bounding box center [103, 258] width 14 height 14
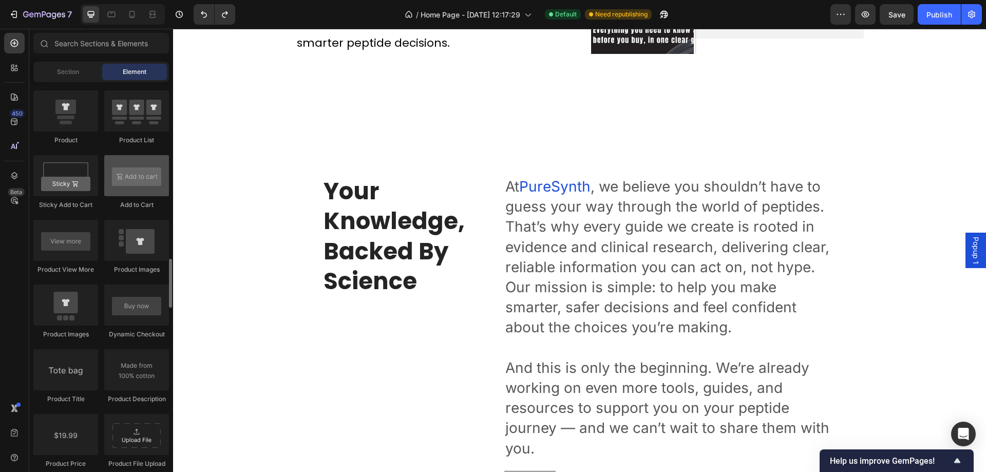
scroll to position [1335, 0]
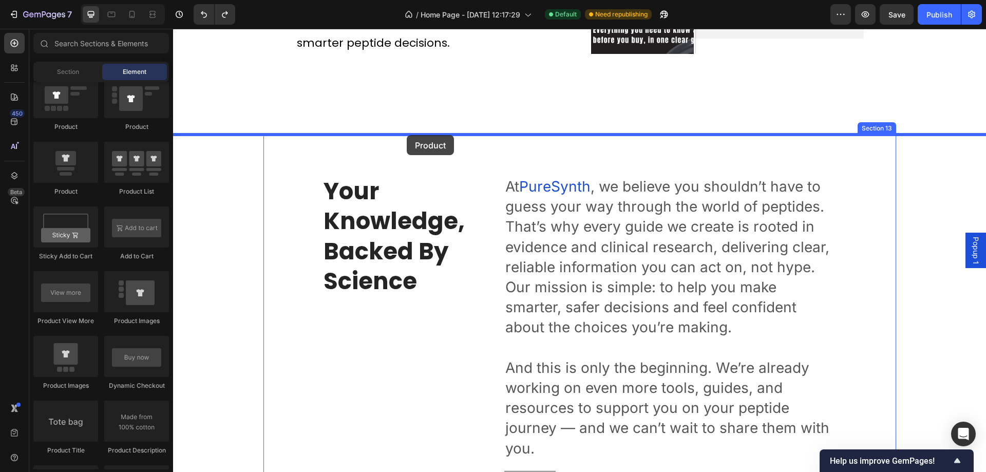
drag, startPoint x: 238, startPoint y: 140, endPoint x: 407, endPoint y: 135, distance: 169.1
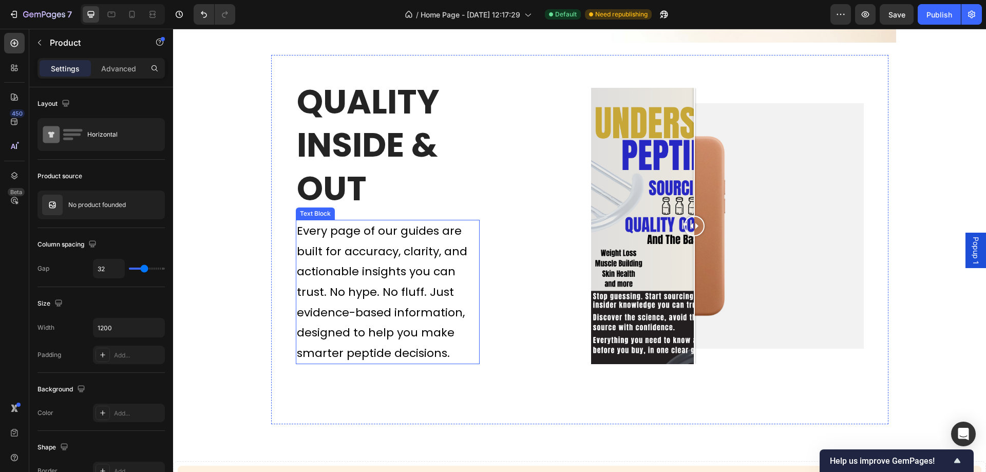
scroll to position [3031, 0]
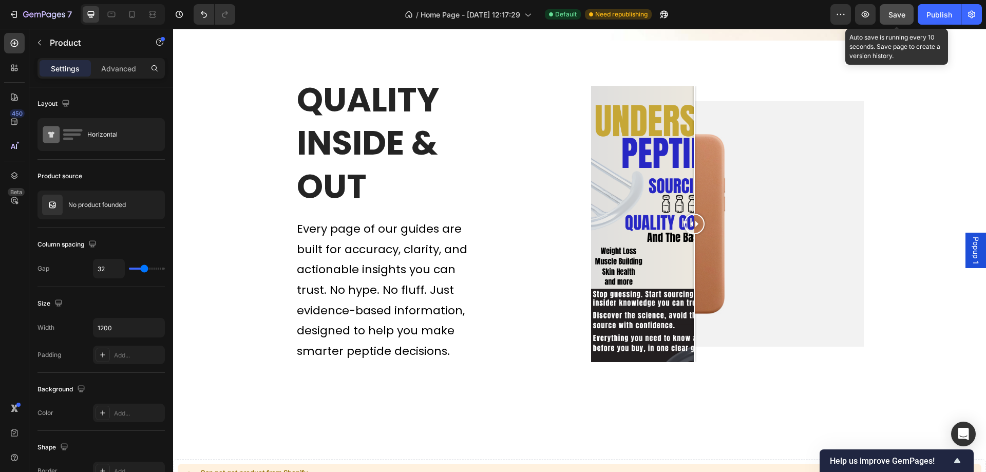
click at [902, 16] on span "Save" at bounding box center [897, 14] width 17 height 9
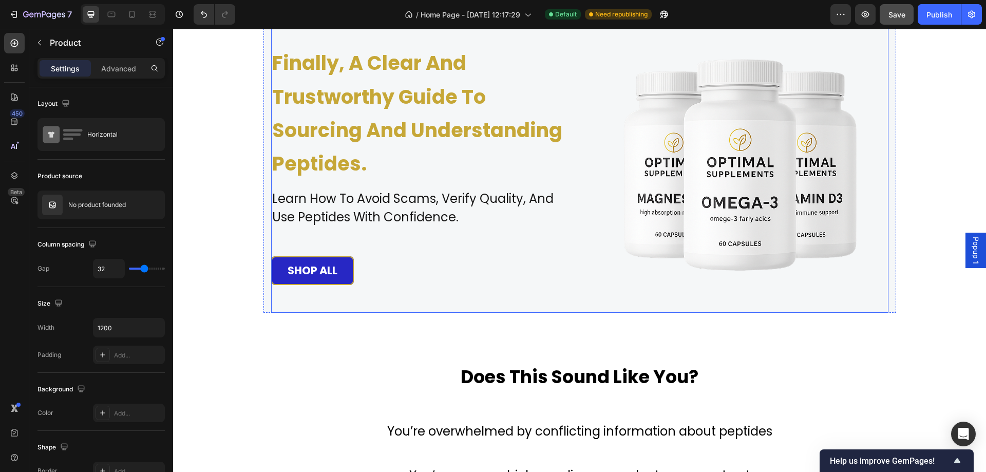
scroll to position [103, 0]
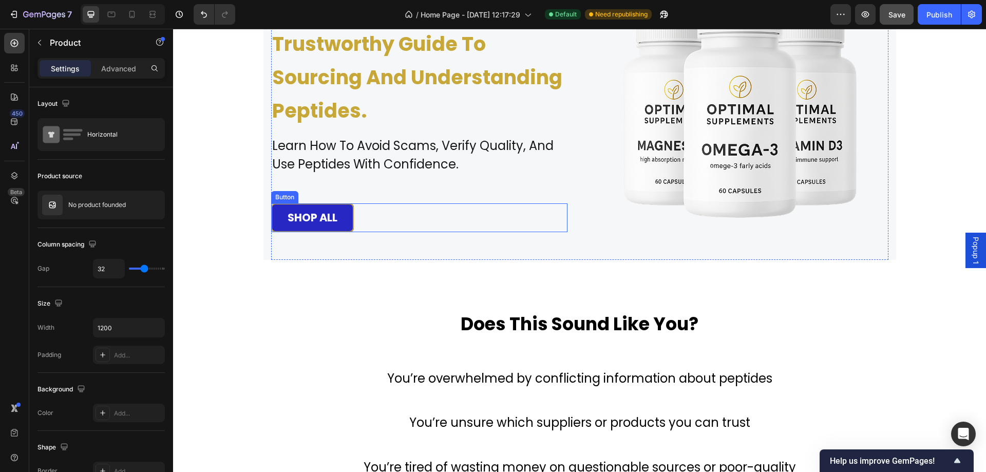
click at [334, 219] on button "SHOP ALL" at bounding box center [312, 217] width 83 height 29
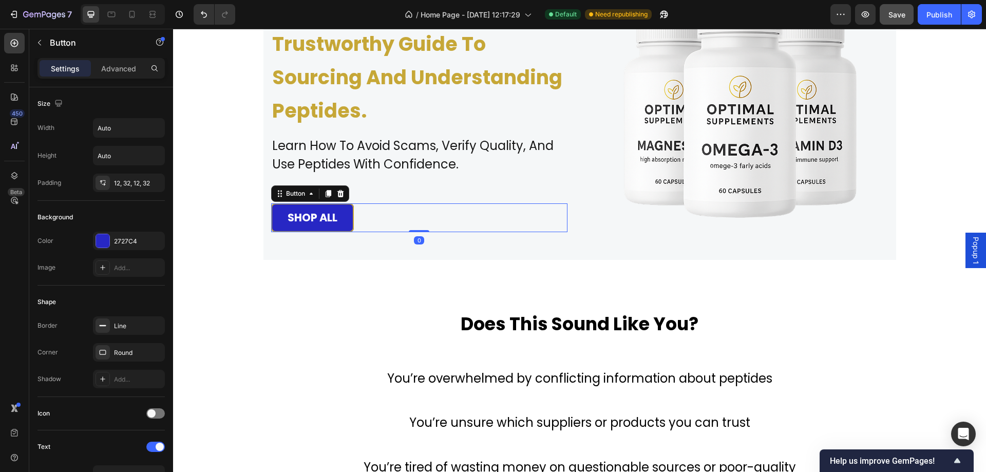
click at [334, 217] on button "SHOP ALL" at bounding box center [312, 217] width 83 height 29
click at [331, 217] on p "SHOP ALL" at bounding box center [313, 218] width 50 height 16
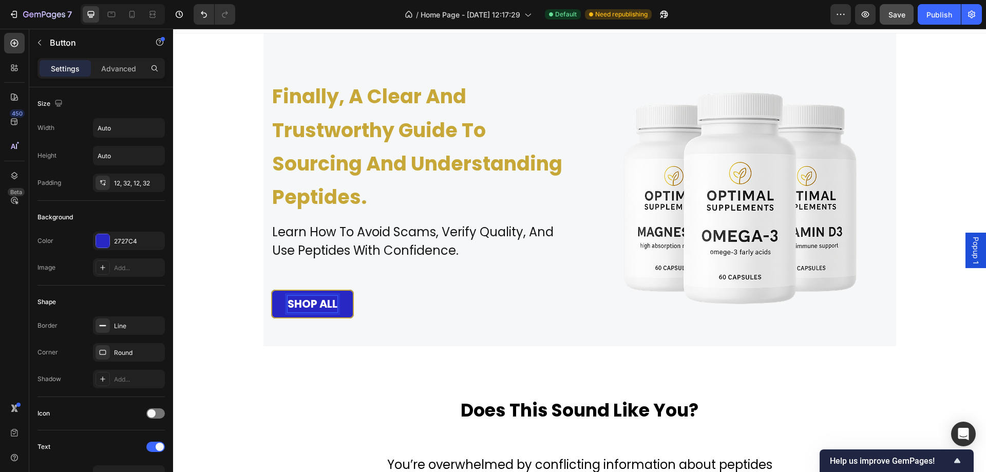
scroll to position [0, 0]
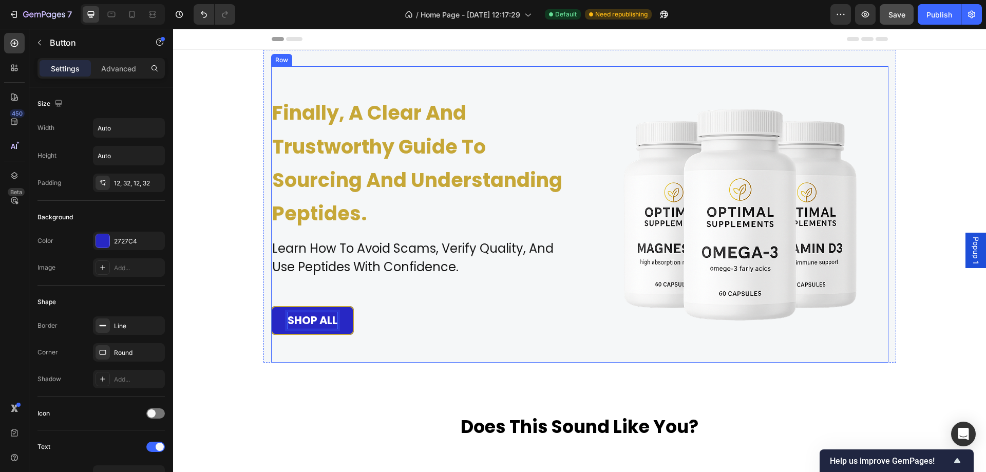
click at [324, 291] on div "finally, a clear and trustworthy guide to sourcing and understanding peptides. …" at bounding box center [419, 214] width 296 height 296
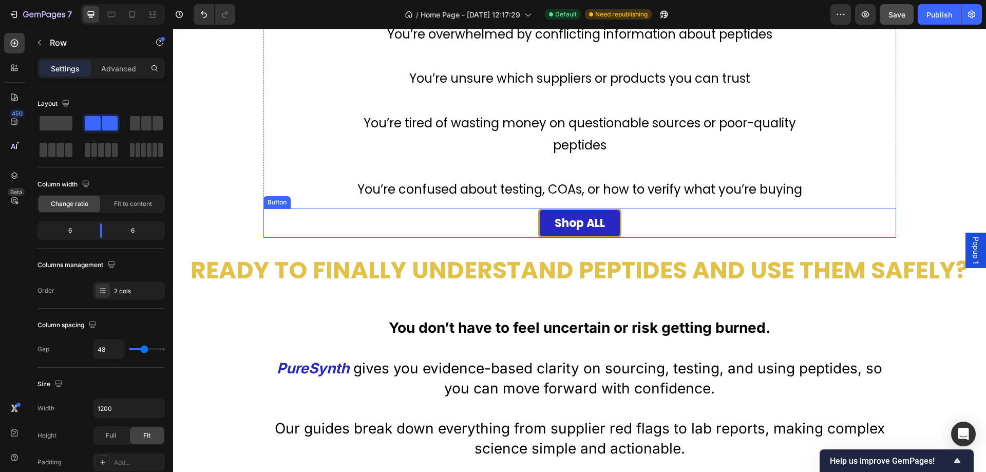
scroll to position [462, 0]
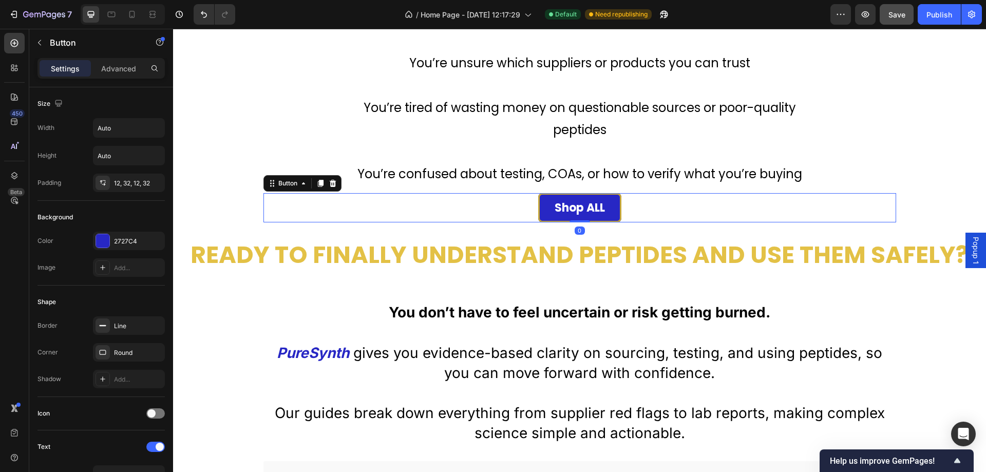
click at [650, 210] on div "Shop ALL Button 0" at bounding box center [580, 207] width 633 height 29
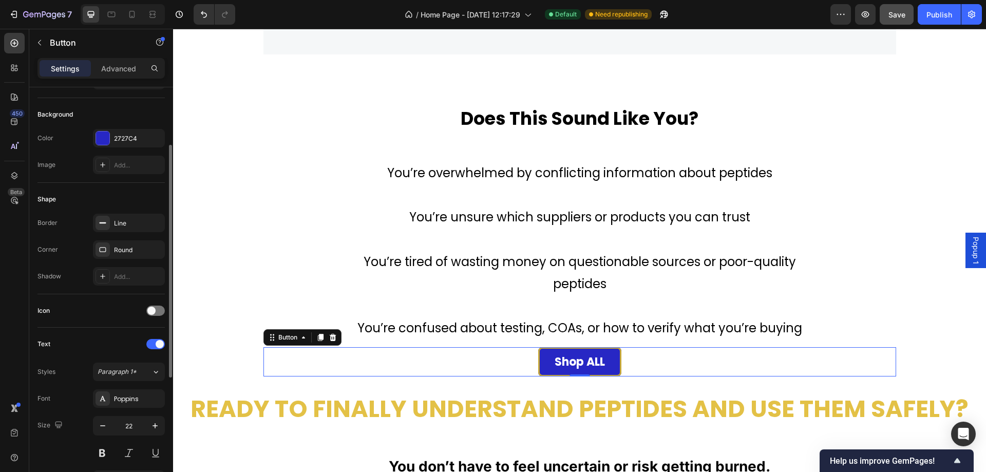
scroll to position [51, 0]
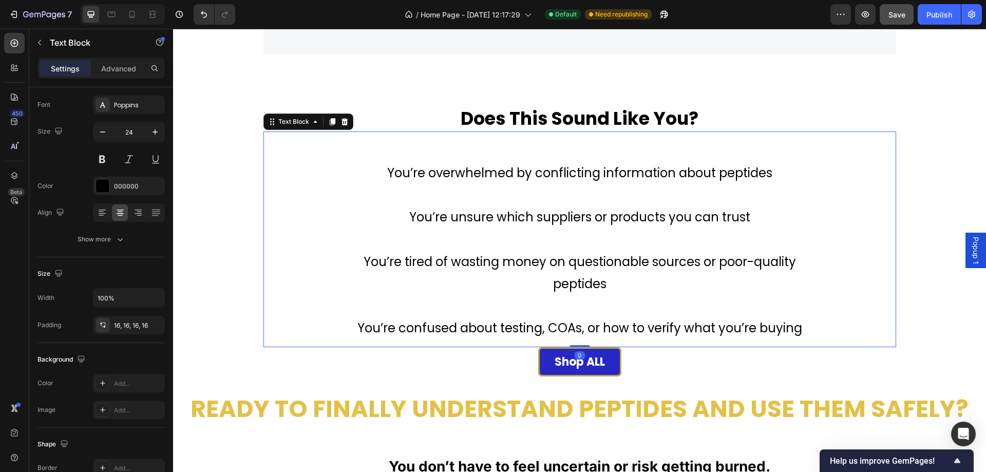
click at [314, 256] on div "You’re overwhelmed by conflicting information about peptides You’re unsure whic…" at bounding box center [580, 239] width 633 height 216
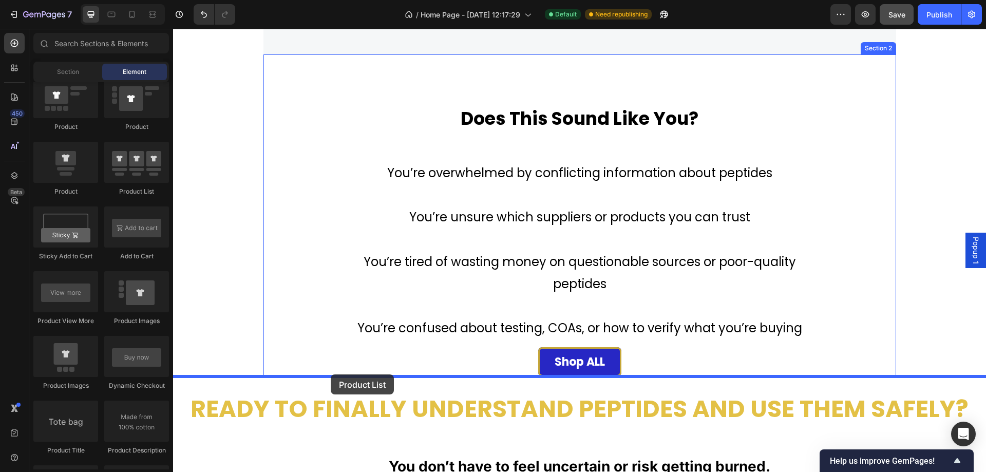
drag, startPoint x: 317, startPoint y: 204, endPoint x: 331, endPoint y: 374, distance: 171.1
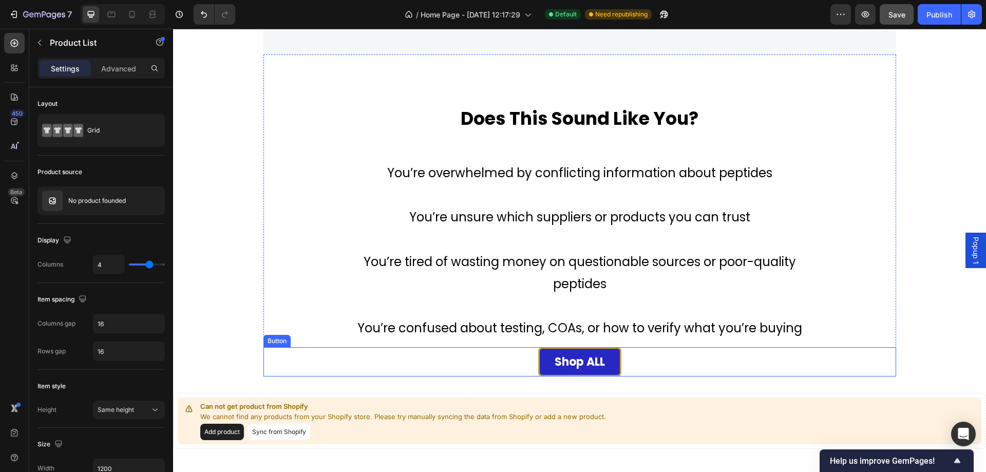
click at [655, 364] on div "Shop ALL Button" at bounding box center [580, 361] width 633 height 29
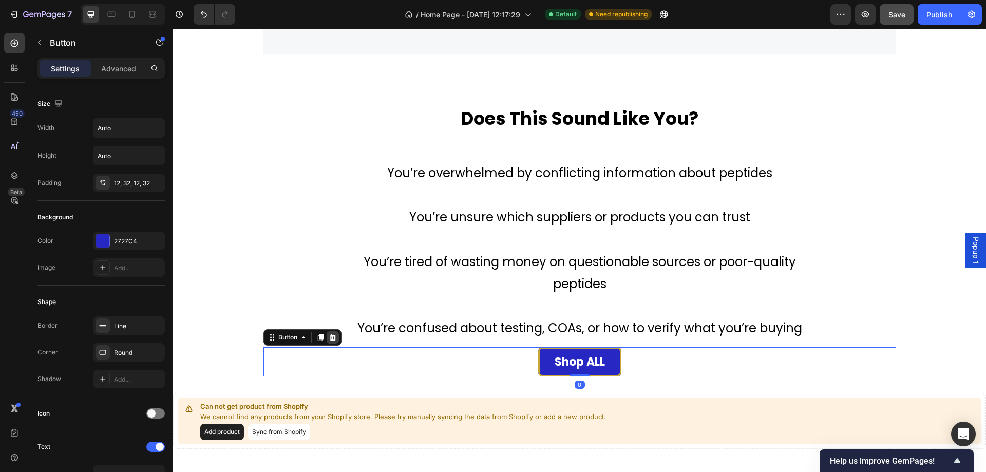
click at [331, 342] on div at bounding box center [333, 337] width 12 height 12
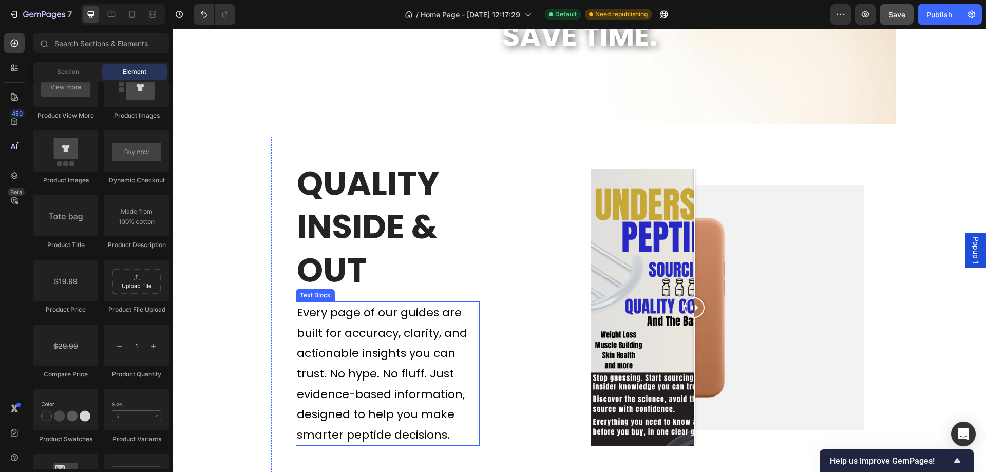
scroll to position [3133, 0]
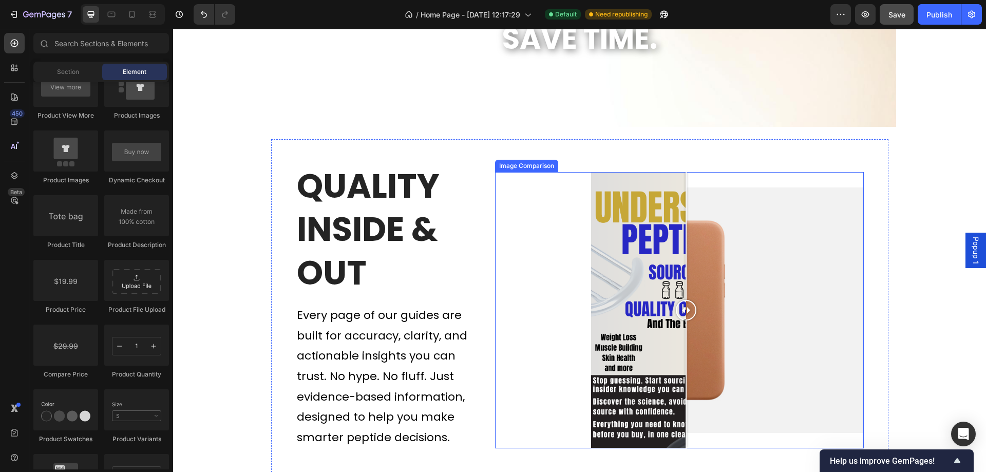
drag, startPoint x: 692, startPoint y: 312, endPoint x: 682, endPoint y: 333, distance: 23.0
click at [682, 333] on div at bounding box center [686, 310] width 21 height 276
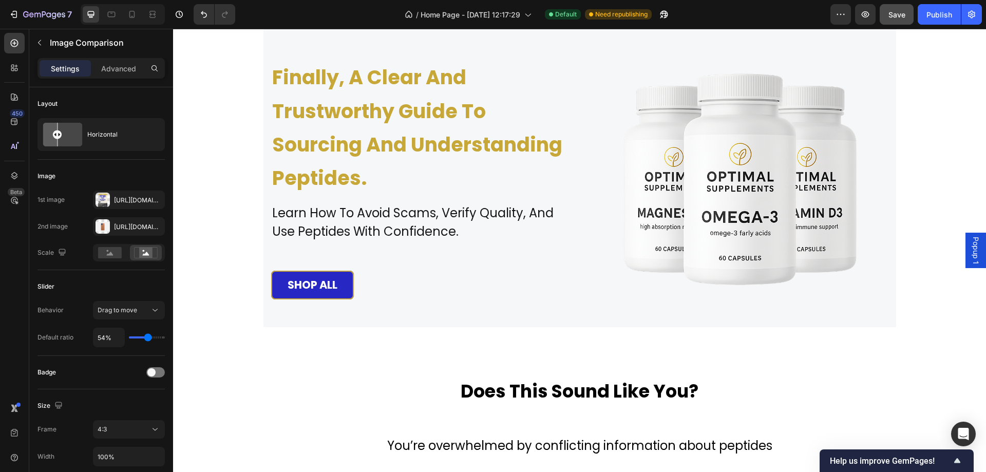
scroll to position [0, 0]
